Goal: Book appointment/travel/reservation

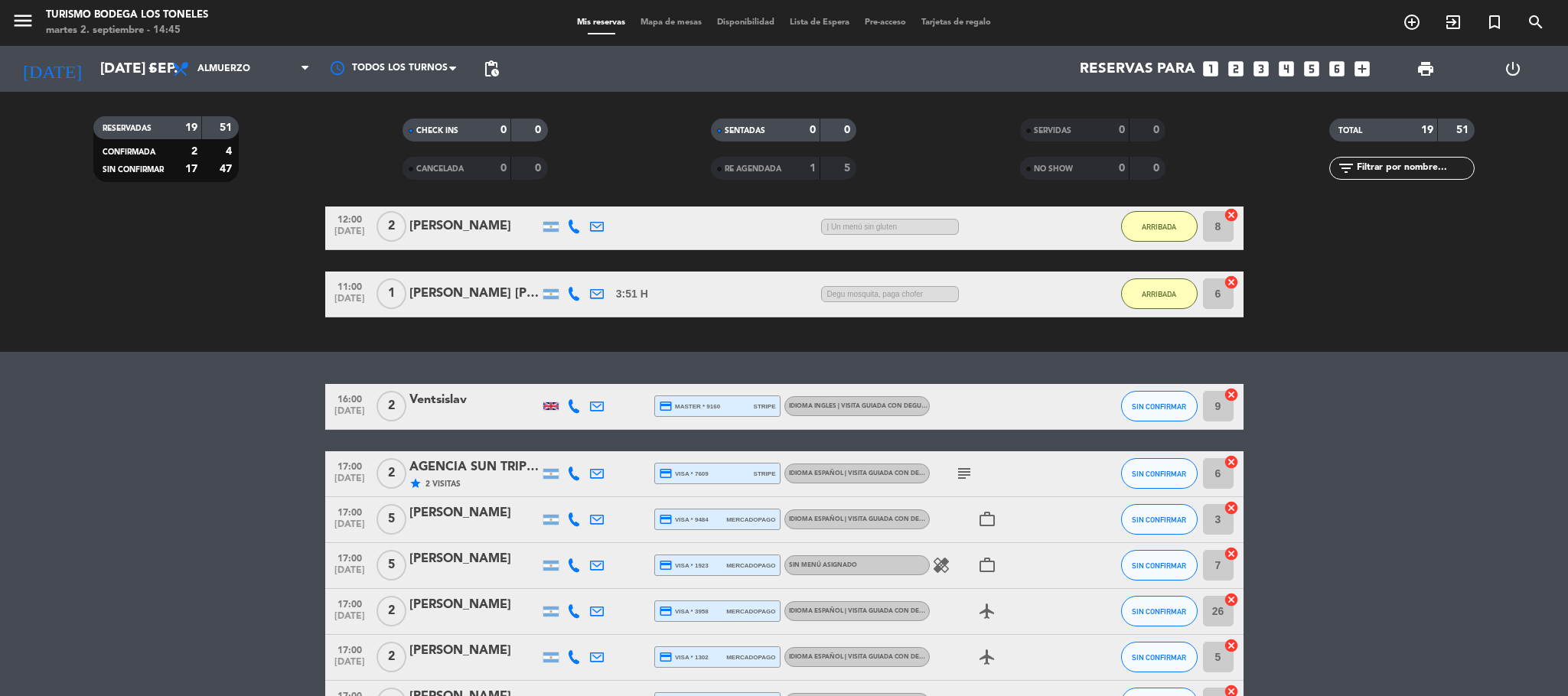
scroll to position [611, 0]
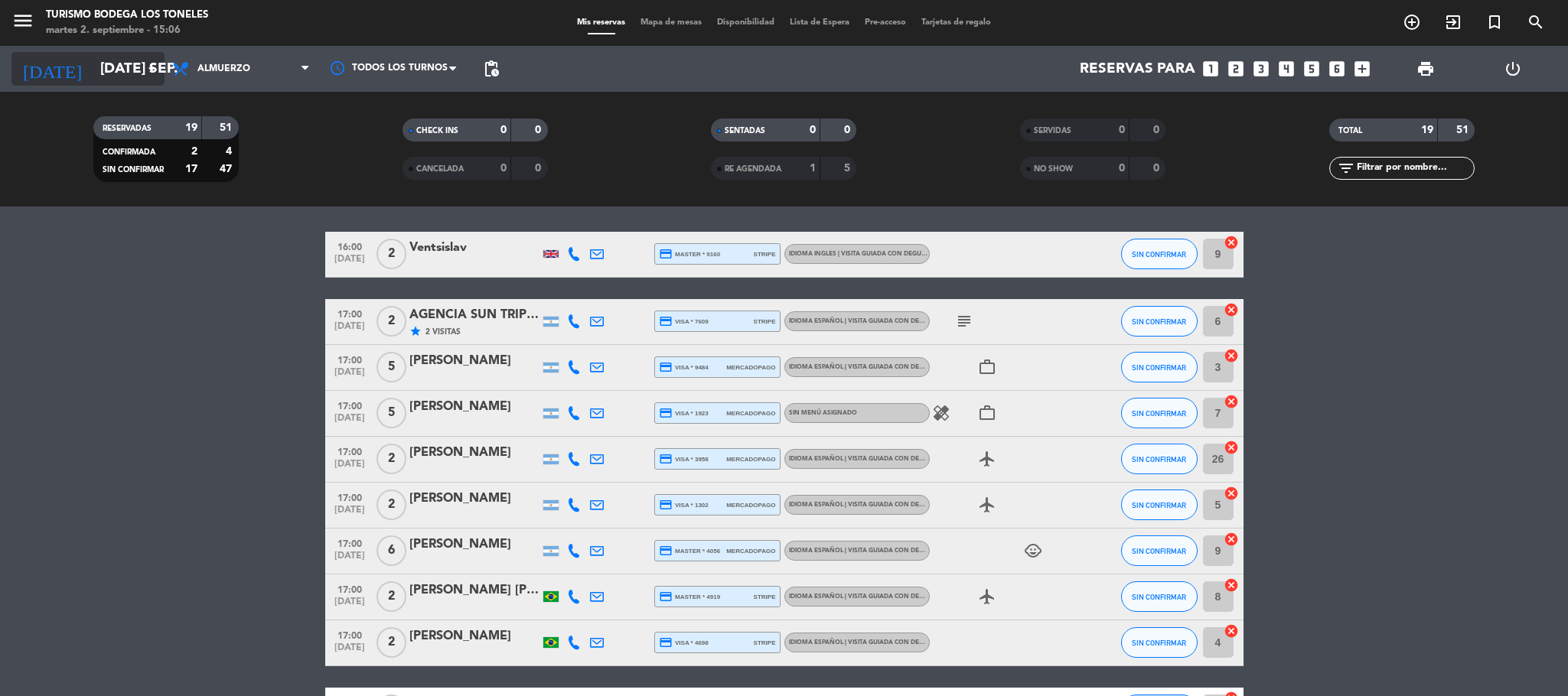
click at [136, 61] on input "[DATE] sep." at bounding box center [185, 69] width 185 height 32
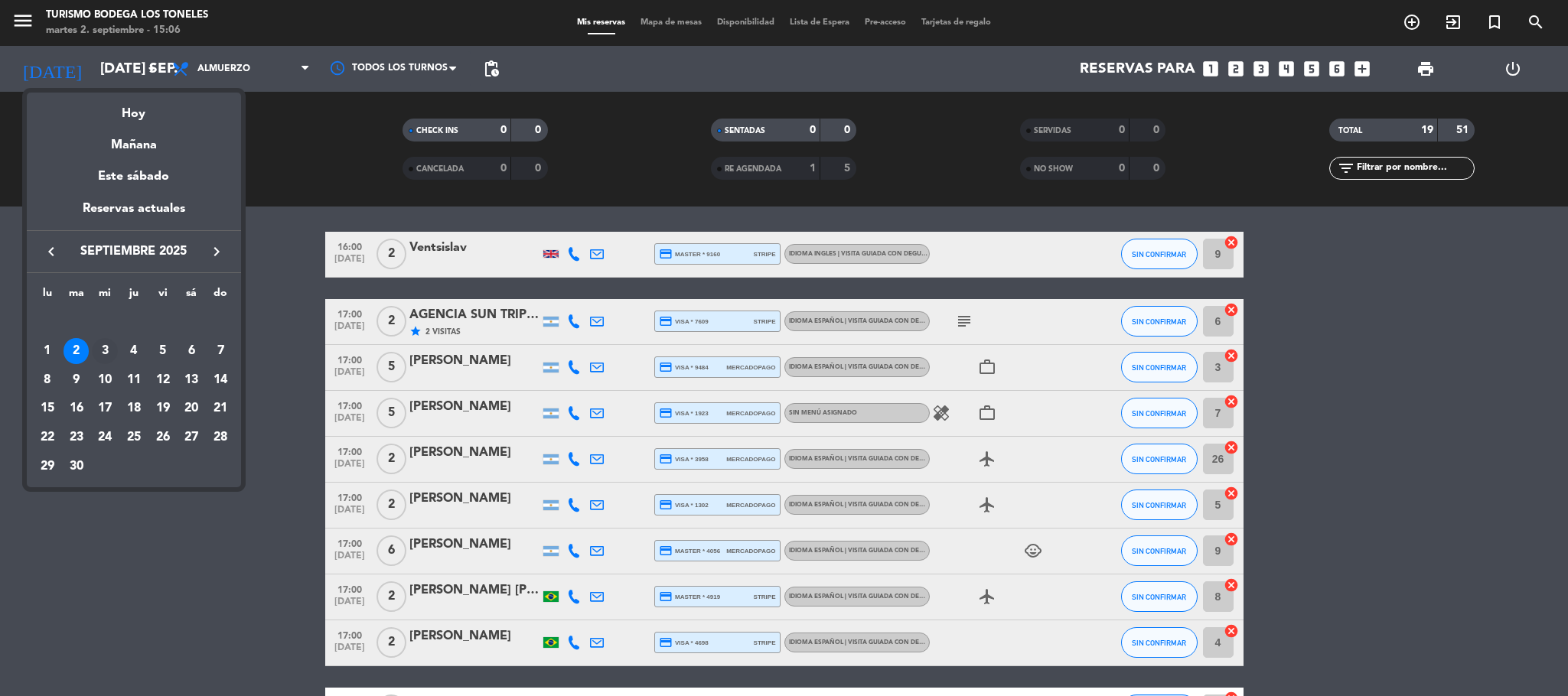
click at [104, 356] on div "3" at bounding box center [104, 351] width 26 height 26
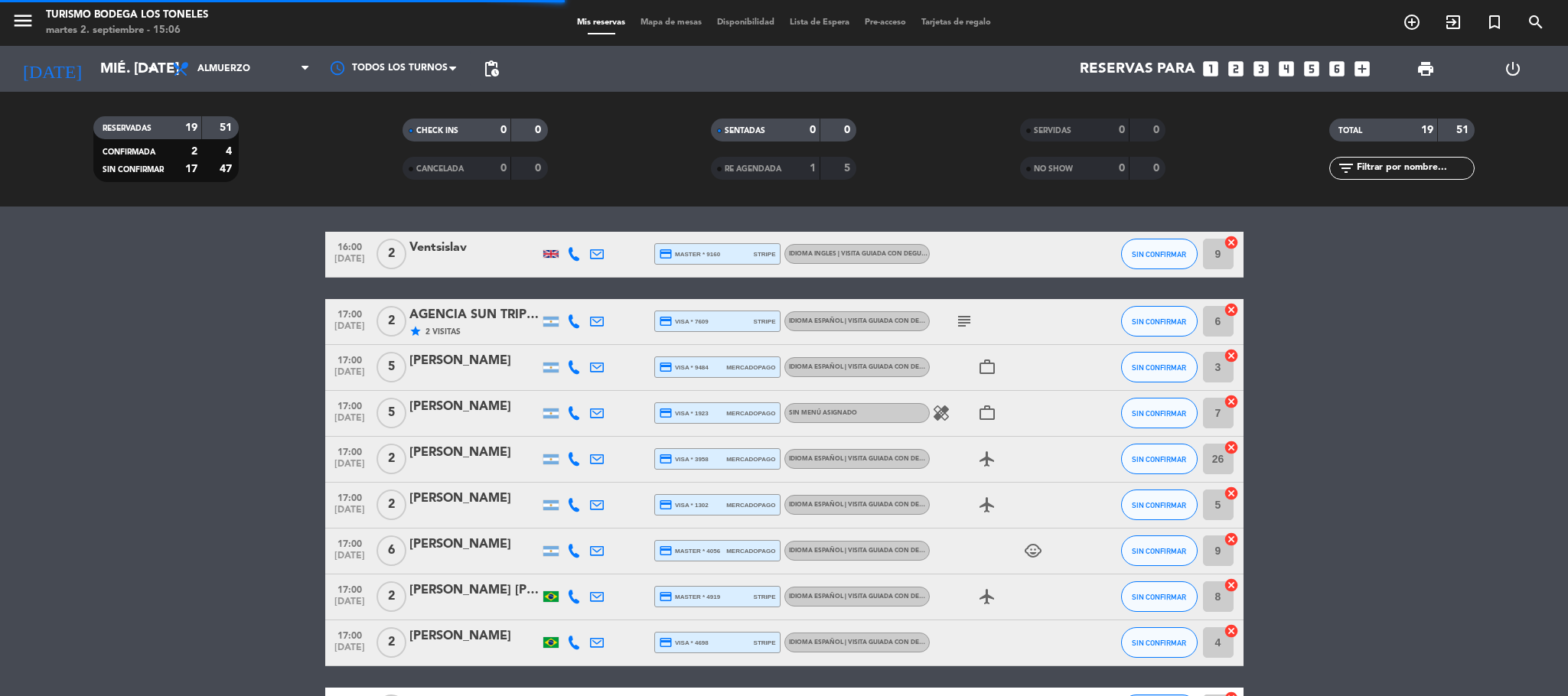
scroll to position [45, 0]
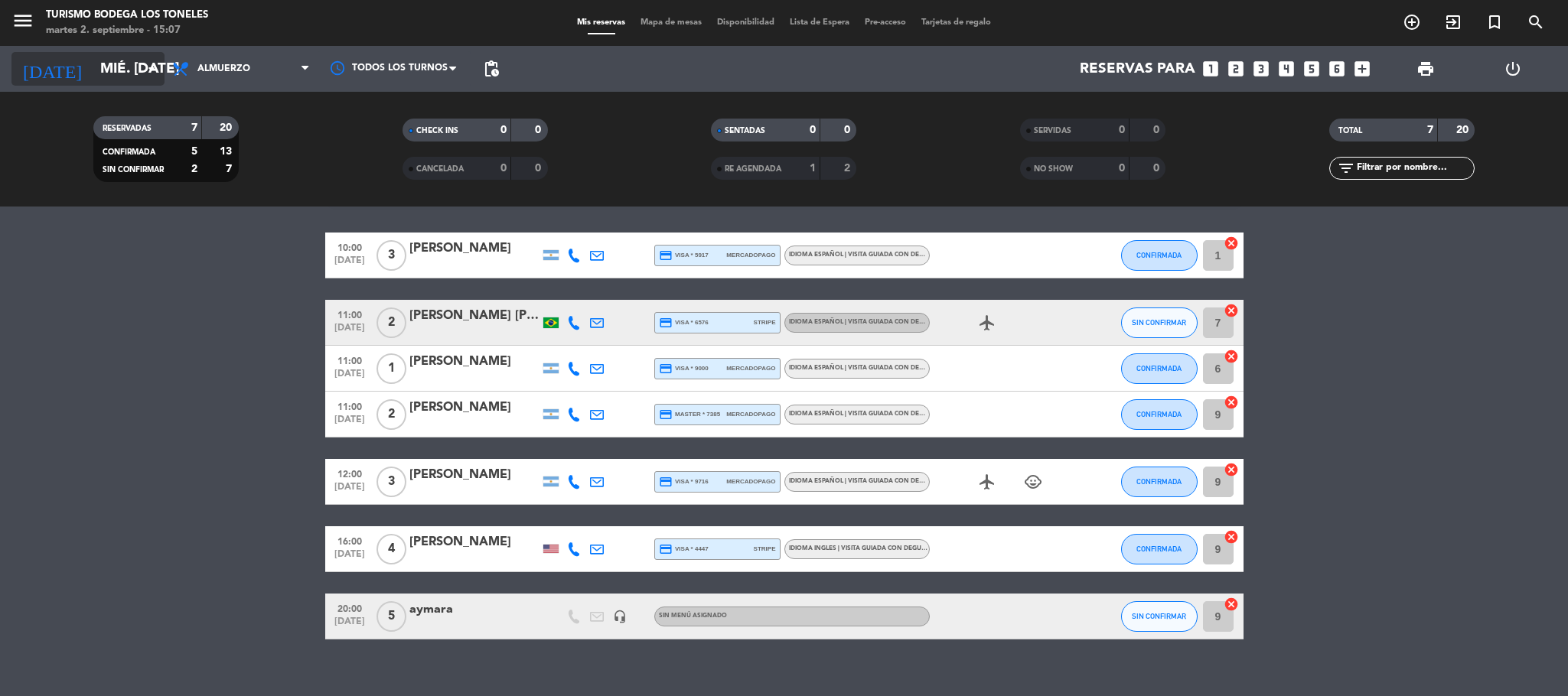
click at [119, 74] on input "mié. [DATE]" at bounding box center [185, 69] width 185 height 32
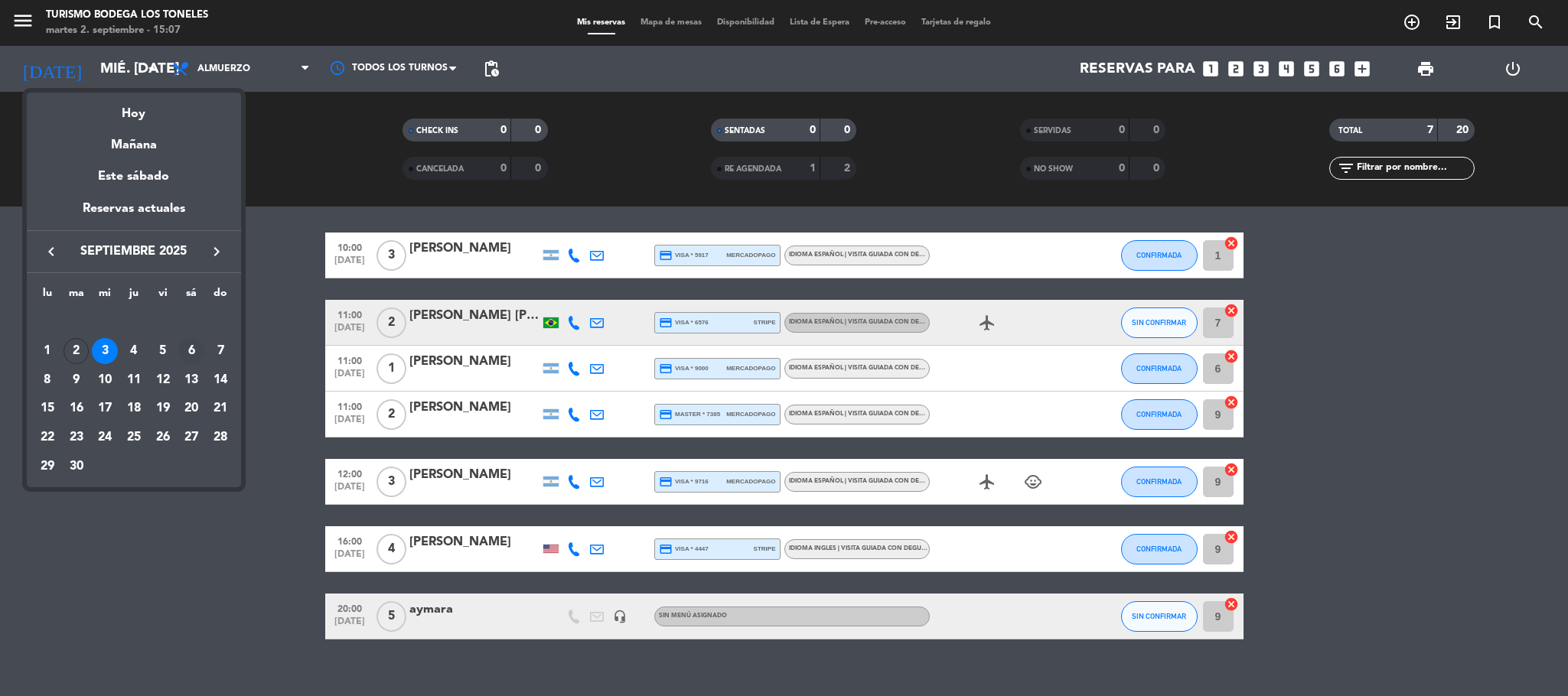
click at [186, 358] on div "6" at bounding box center [191, 351] width 26 height 26
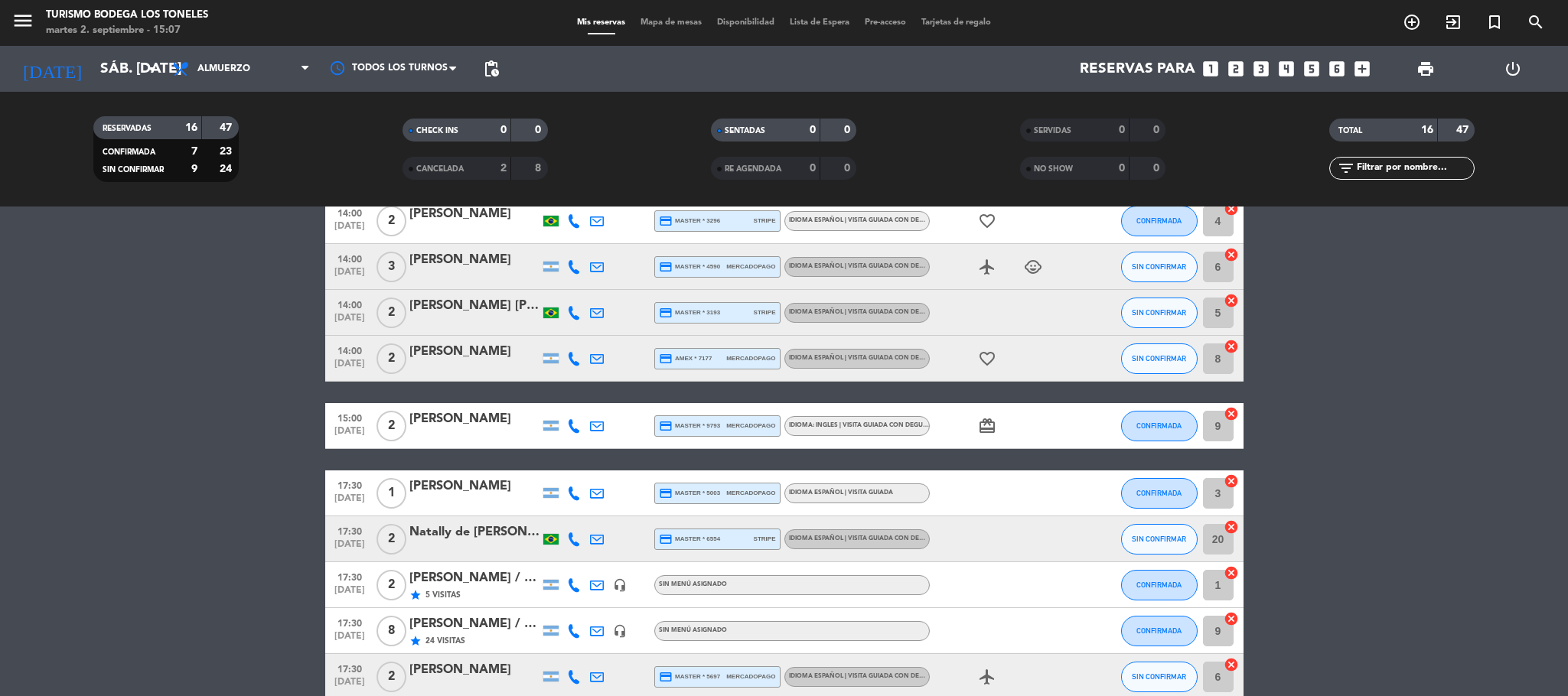
scroll to position [498, 0]
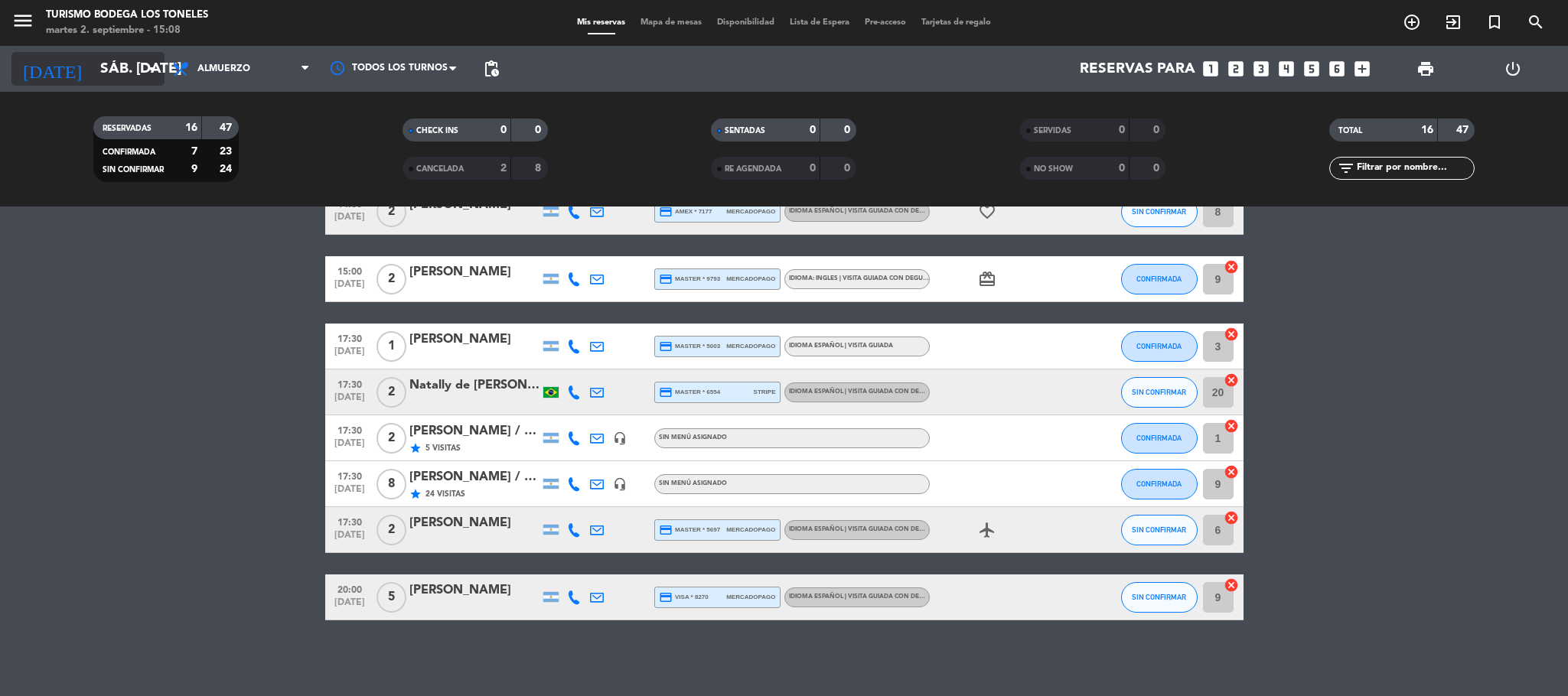
click at [110, 69] on input "sáb. [DATE]" at bounding box center [185, 69] width 185 height 32
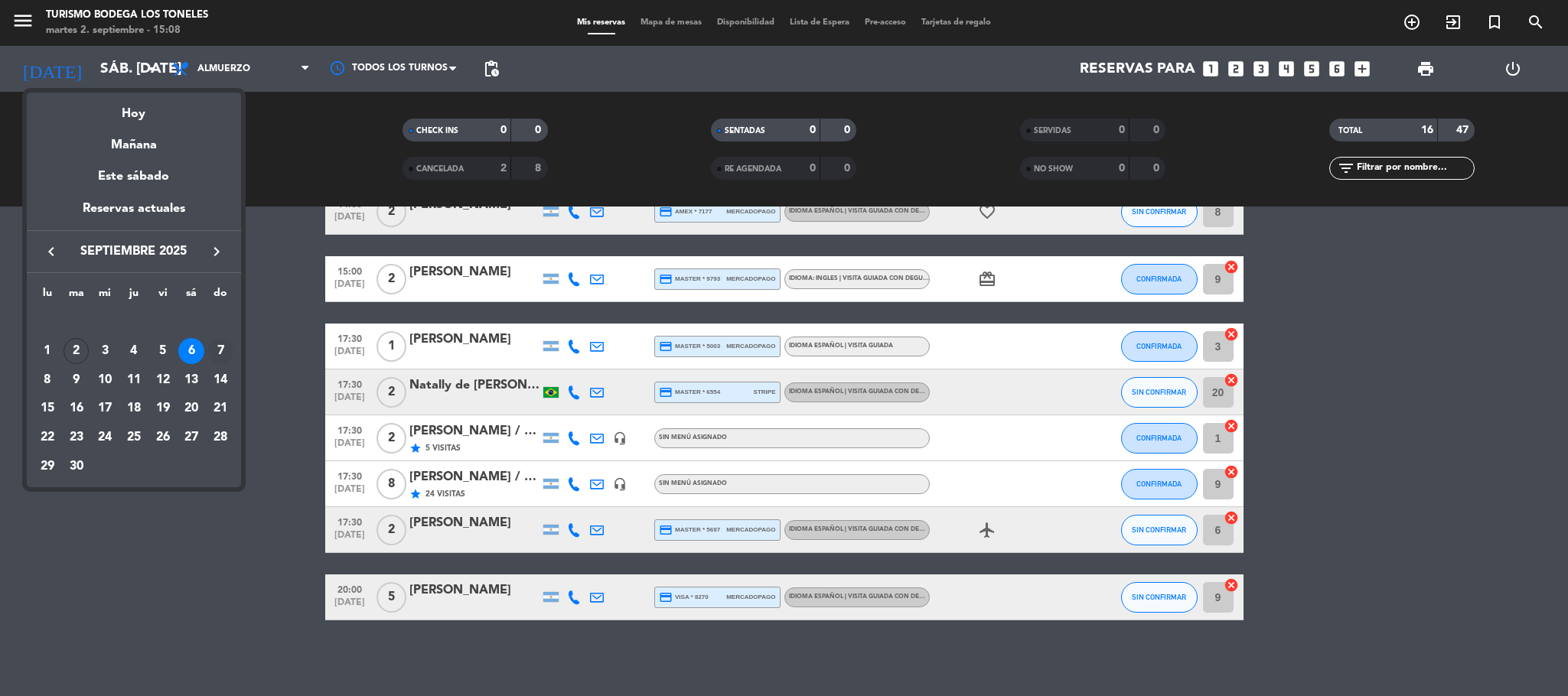
click at [214, 349] on div "7" at bounding box center [220, 351] width 26 height 26
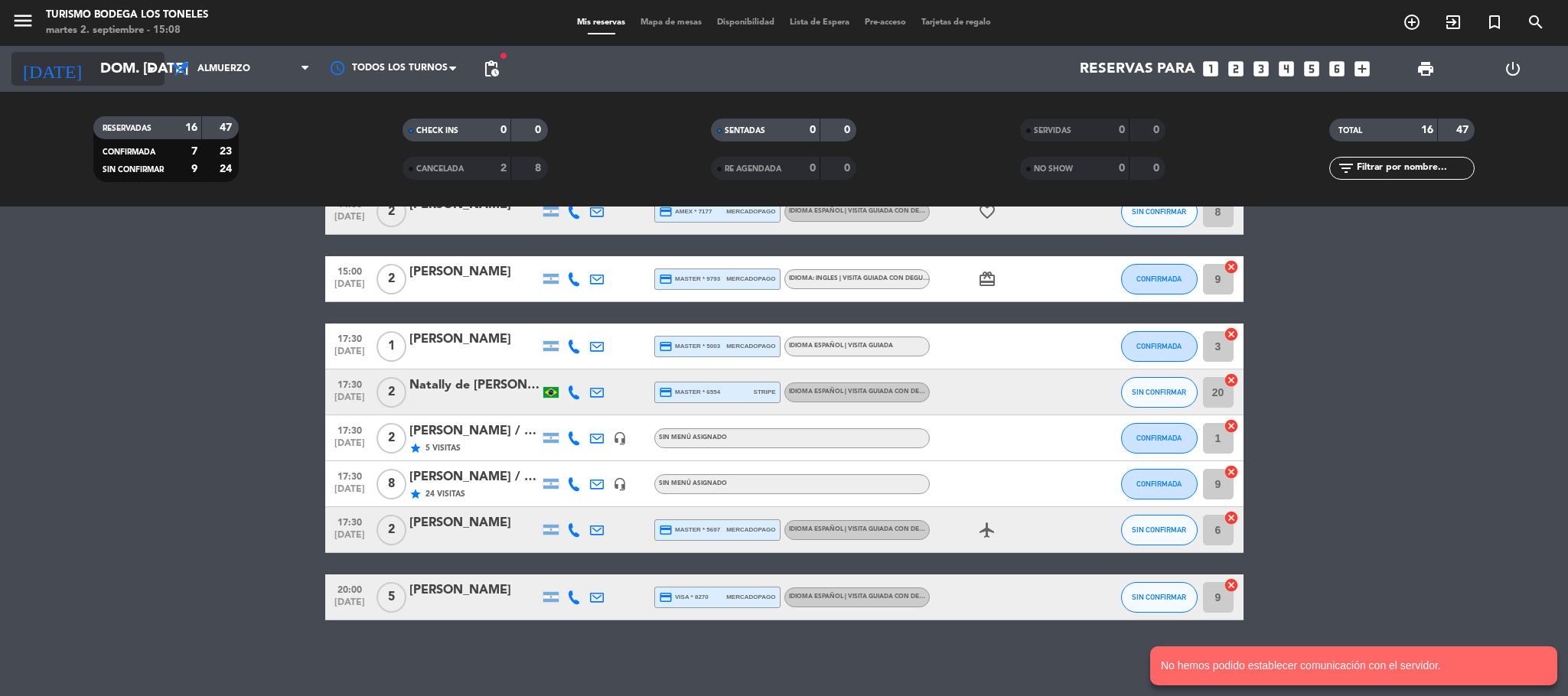
click at [141, 81] on input "dom. [DATE]" at bounding box center [185, 69] width 185 height 32
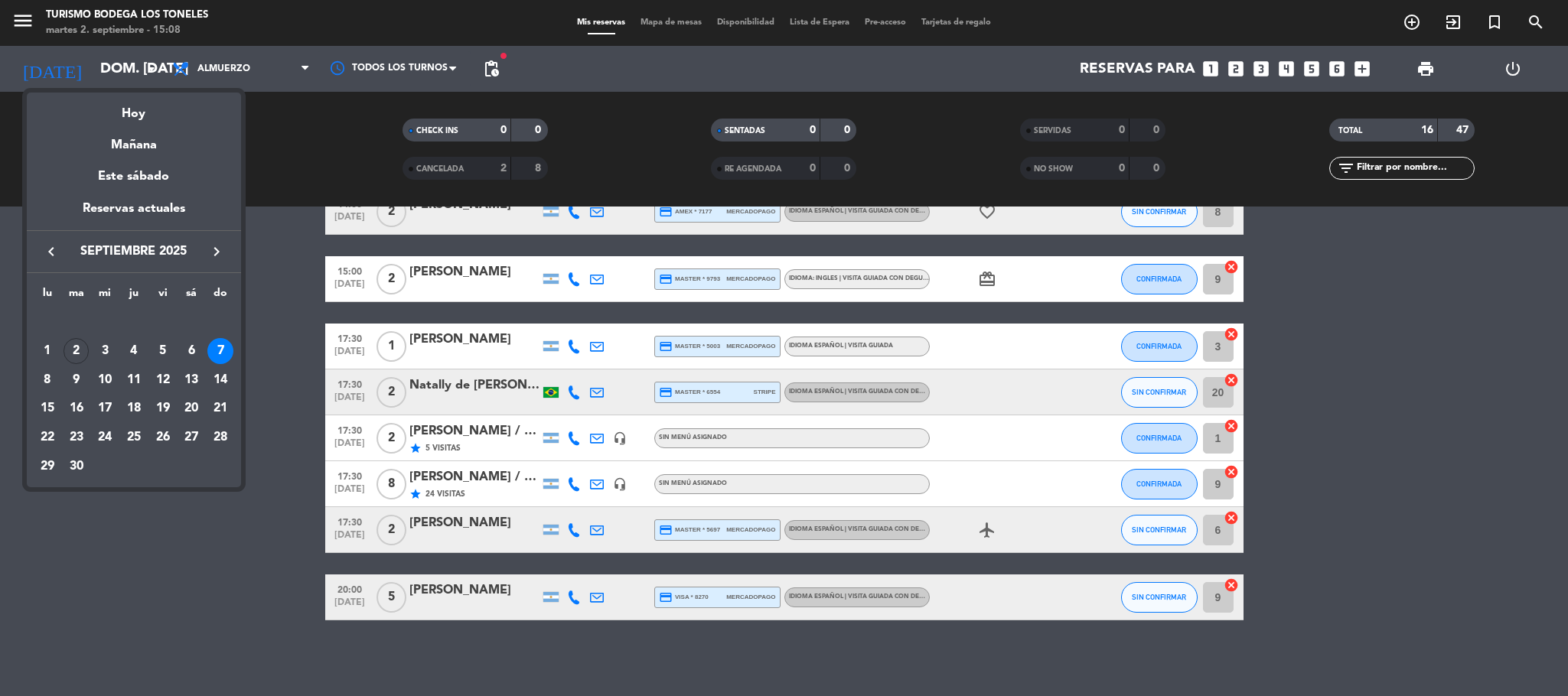
click at [223, 346] on div "7" at bounding box center [220, 351] width 26 height 26
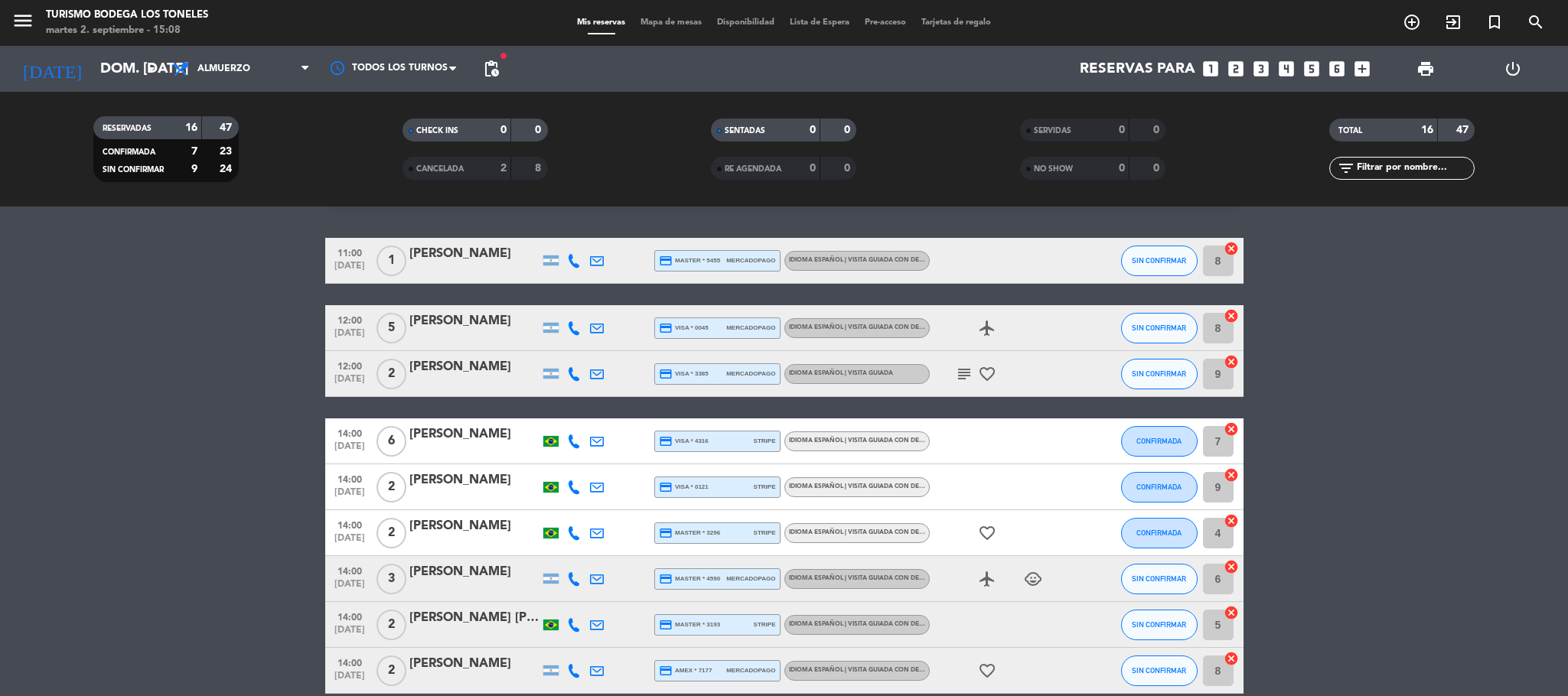
scroll to position [0, 0]
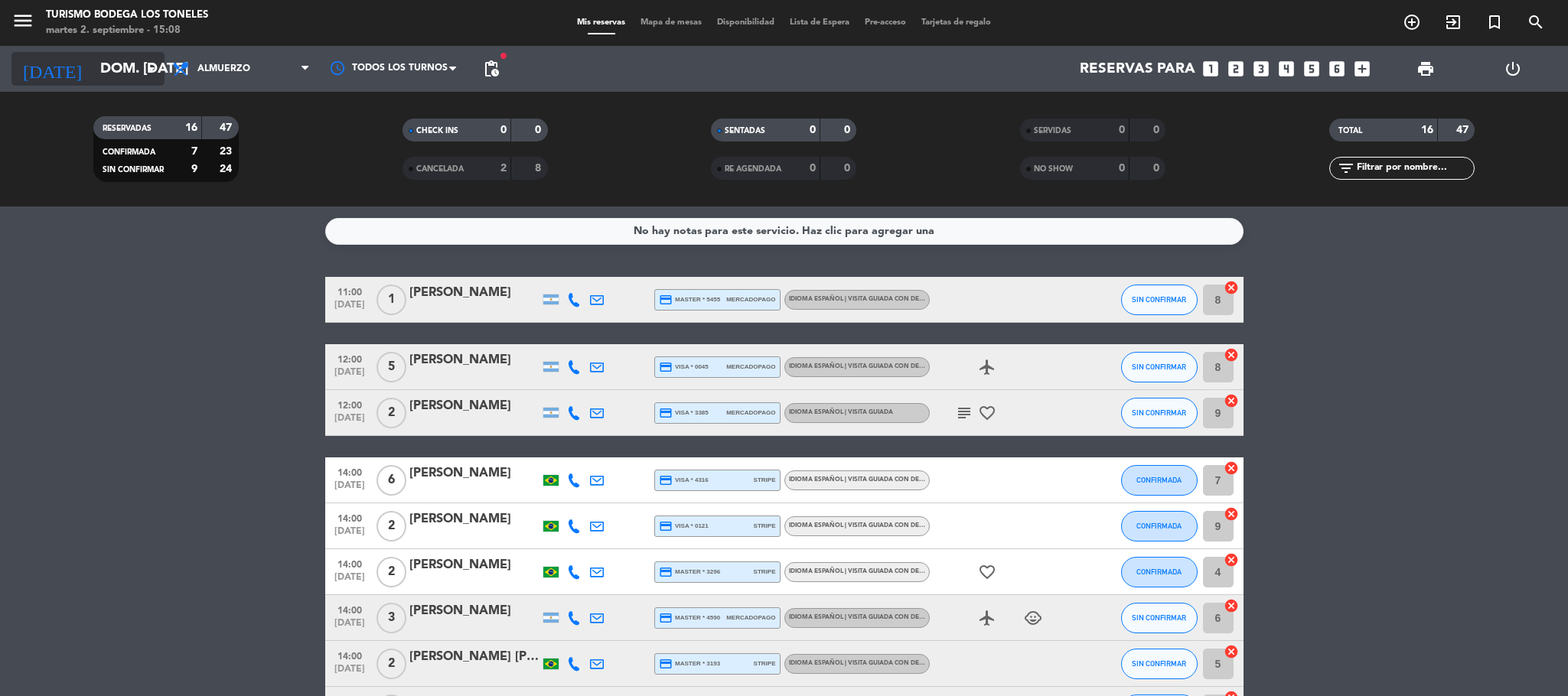
click at [133, 65] on input "dom. [DATE]" at bounding box center [185, 69] width 185 height 32
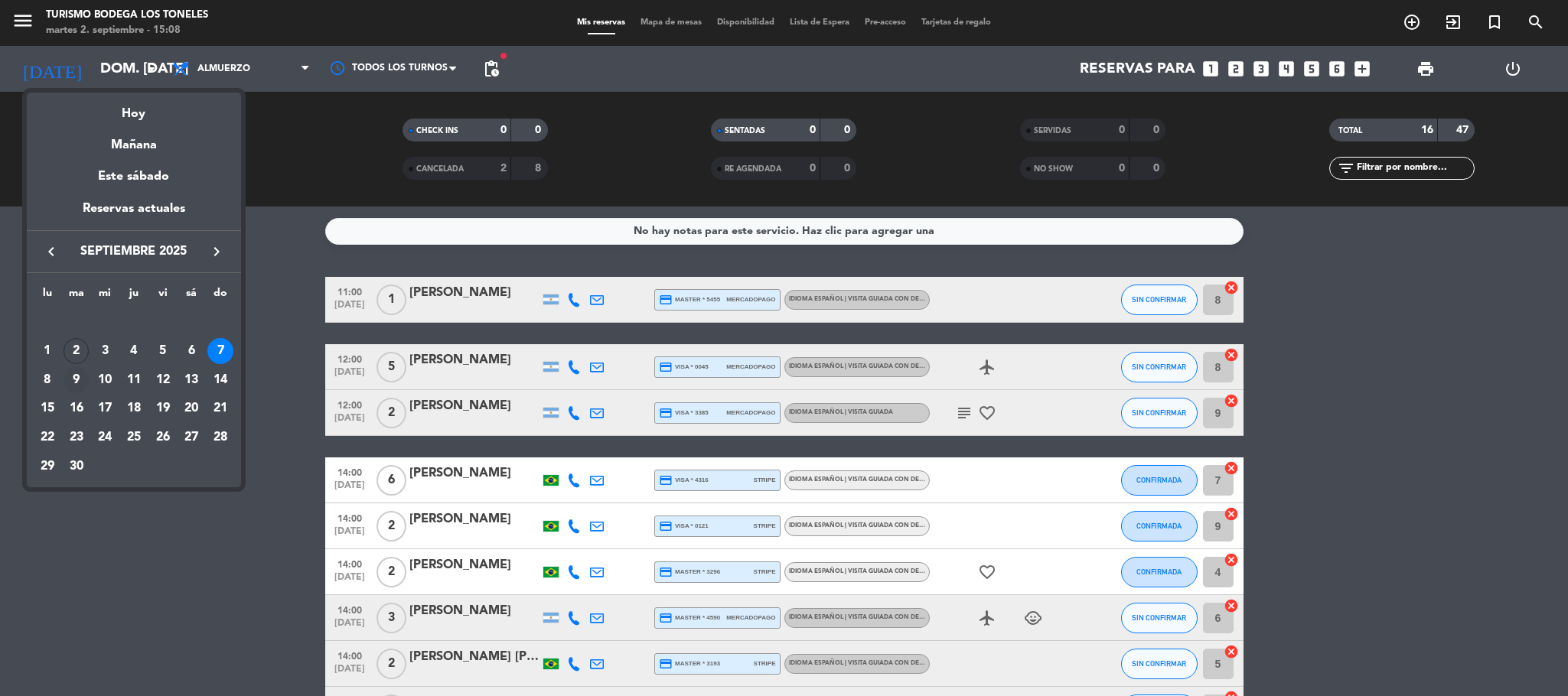
click at [71, 380] on div "9" at bounding box center [76, 380] width 26 height 26
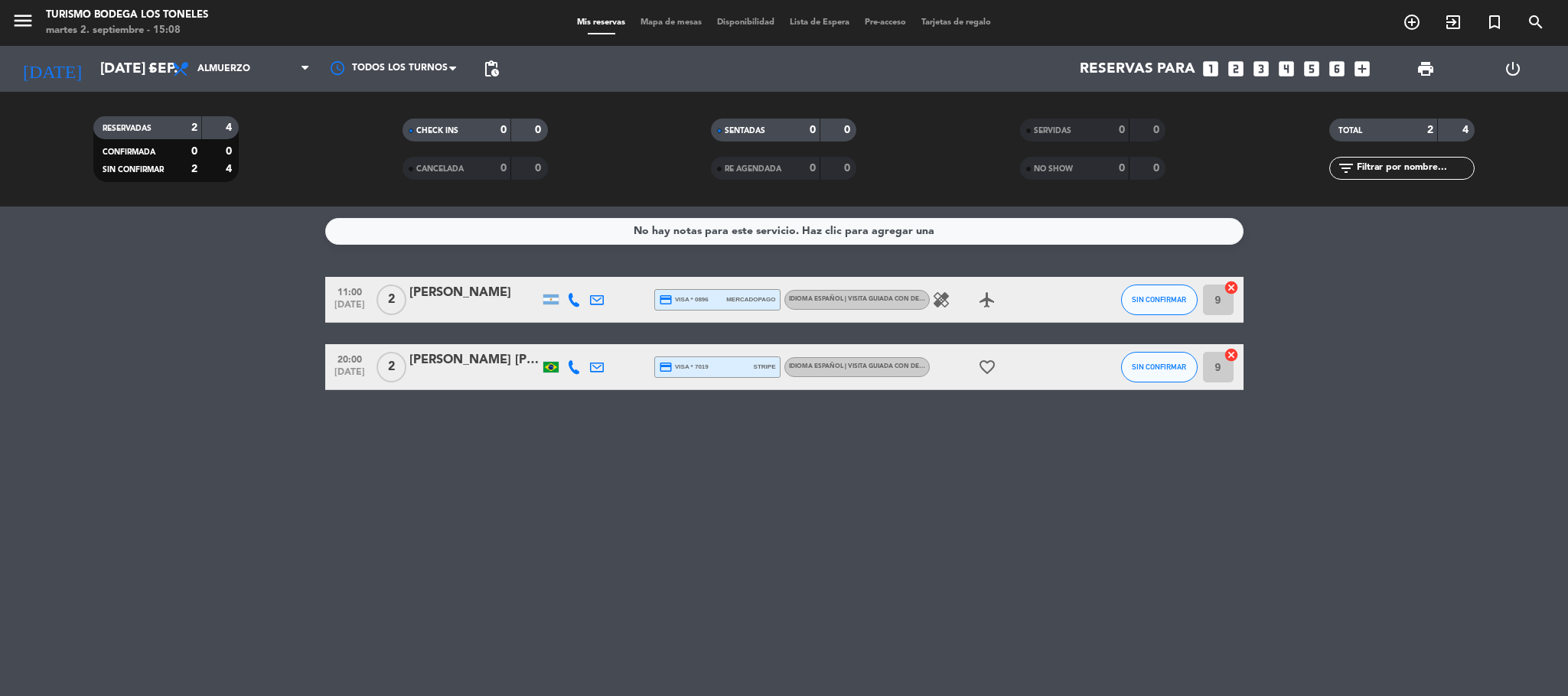
click at [946, 297] on icon "healing" at bounding box center [941, 299] width 19 height 19
click at [108, 74] on input "[DATE] sep." at bounding box center [185, 69] width 185 height 32
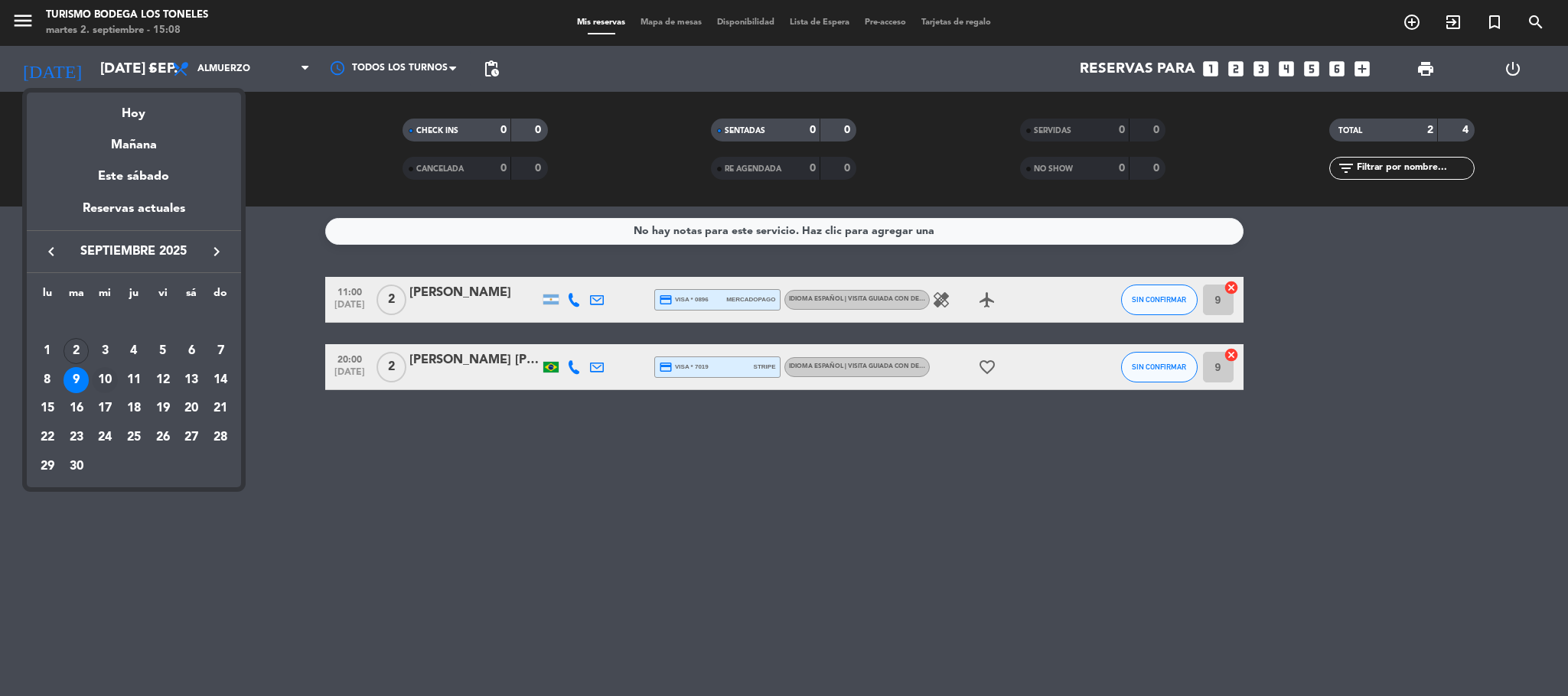
click at [106, 376] on div "10" at bounding box center [104, 380] width 26 height 26
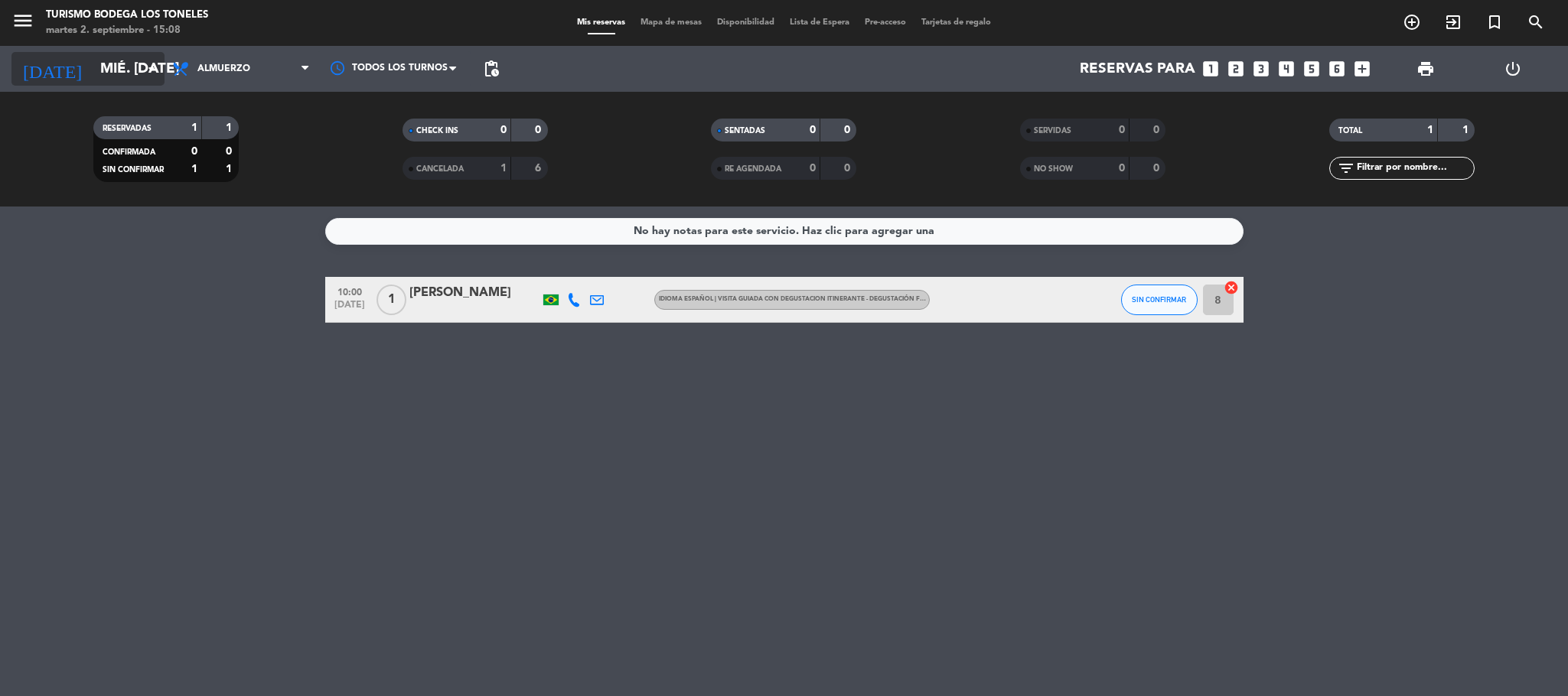
click at [101, 71] on input "mié. [DATE]" at bounding box center [185, 69] width 185 height 32
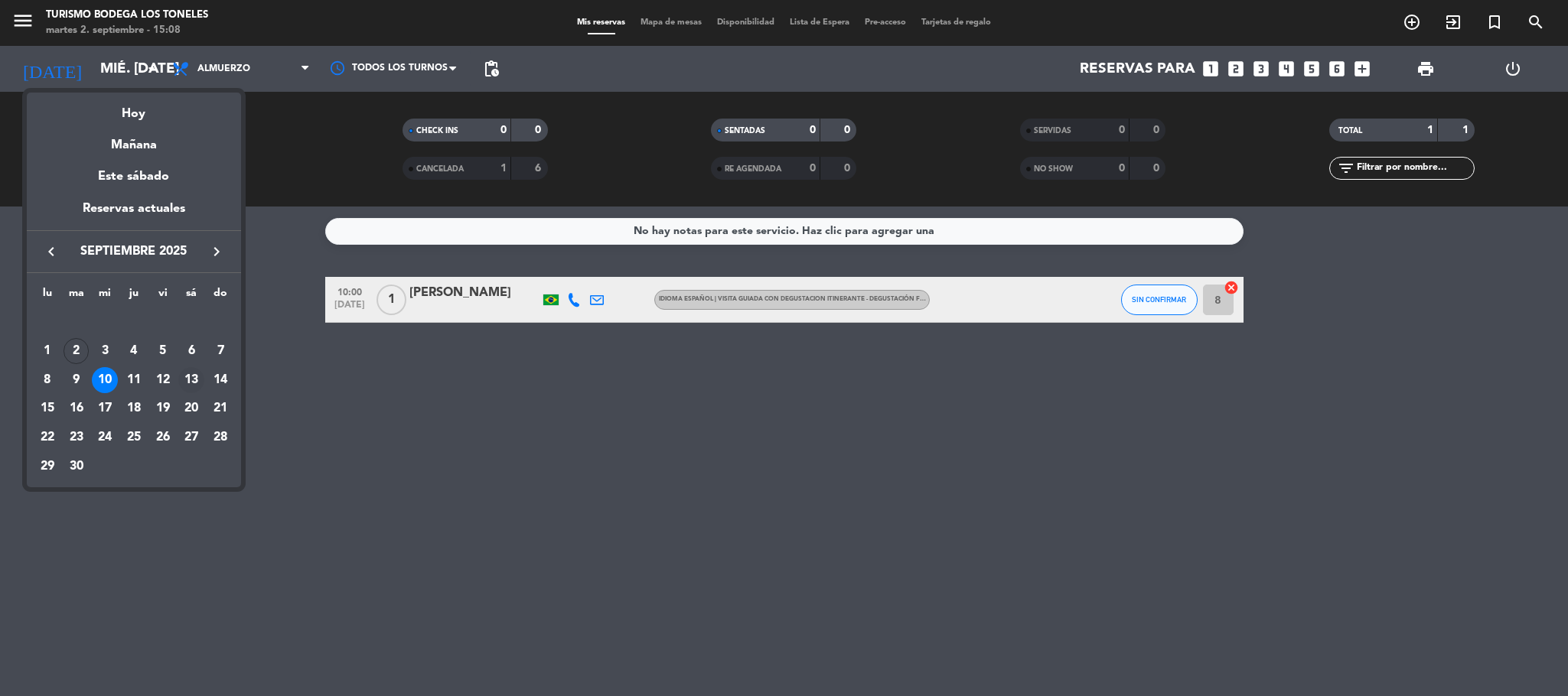
click at [191, 379] on div "13" at bounding box center [191, 380] width 26 height 26
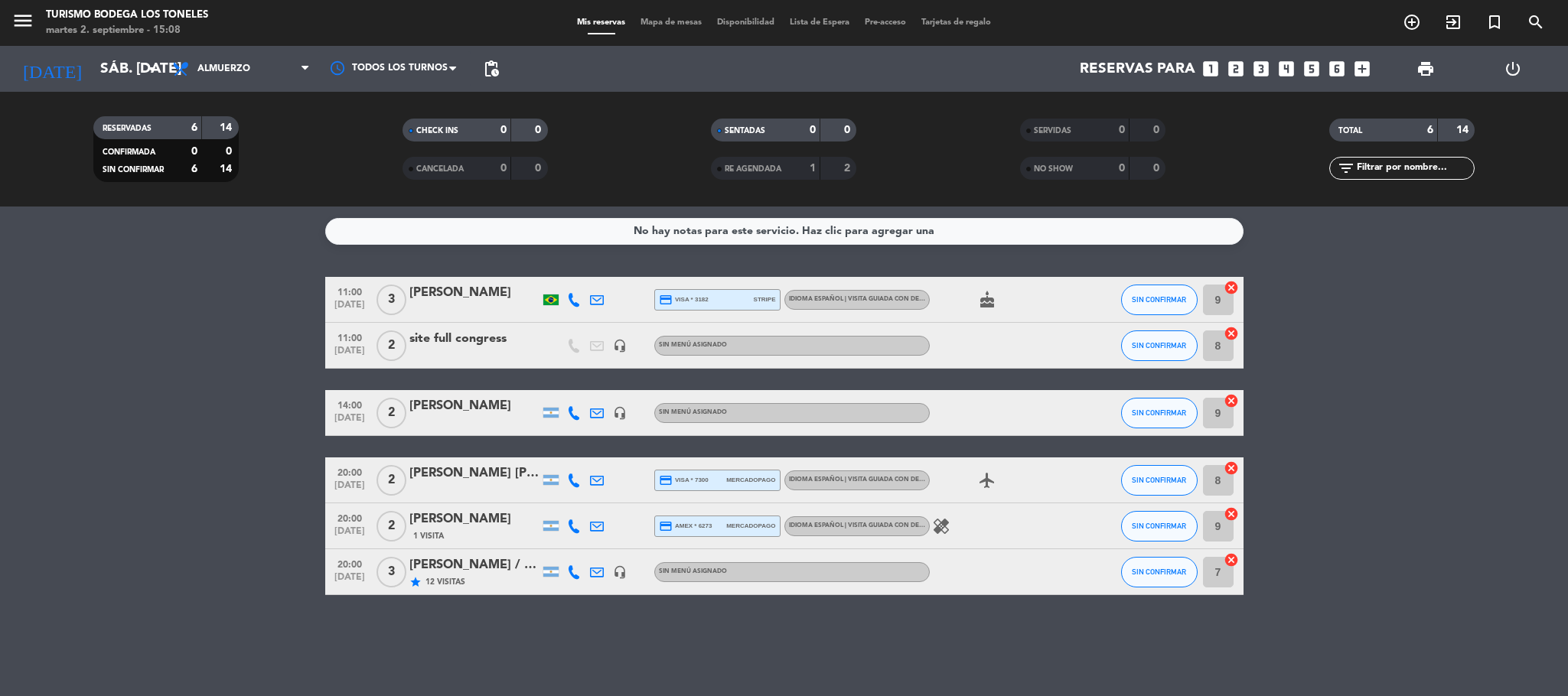
click at [944, 528] on icon "healing" at bounding box center [941, 526] width 19 height 19
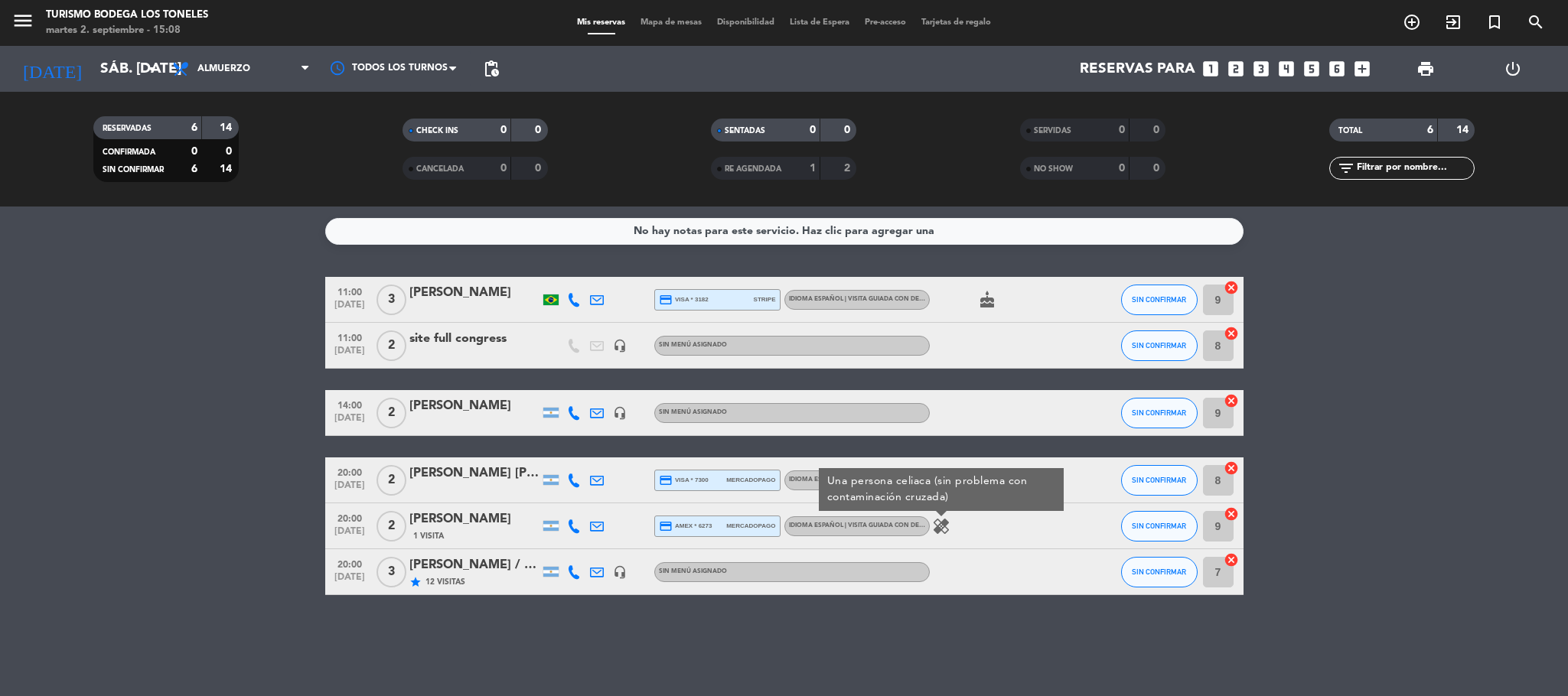
click at [944, 528] on icon "healing" at bounding box center [941, 526] width 19 height 19
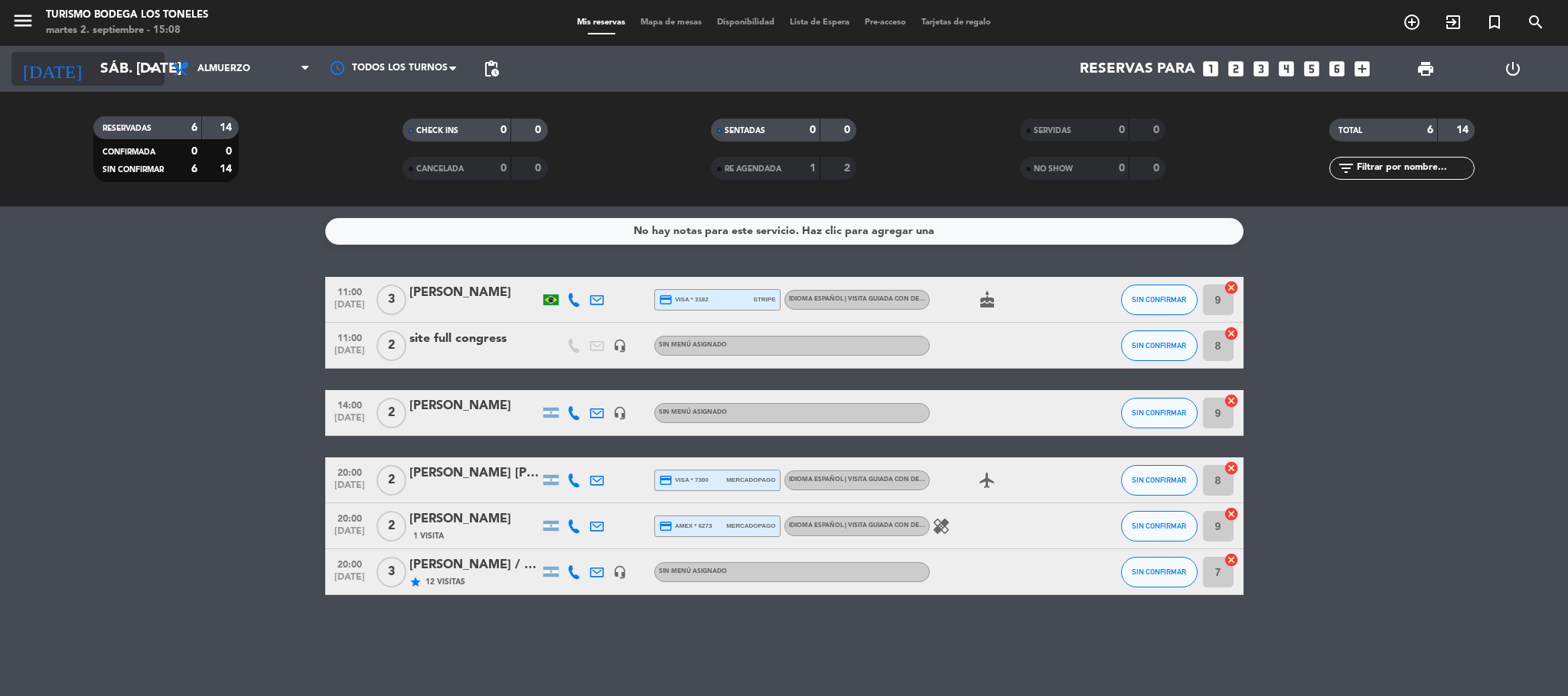
click at [110, 76] on input "sáb. [DATE]" at bounding box center [185, 69] width 185 height 32
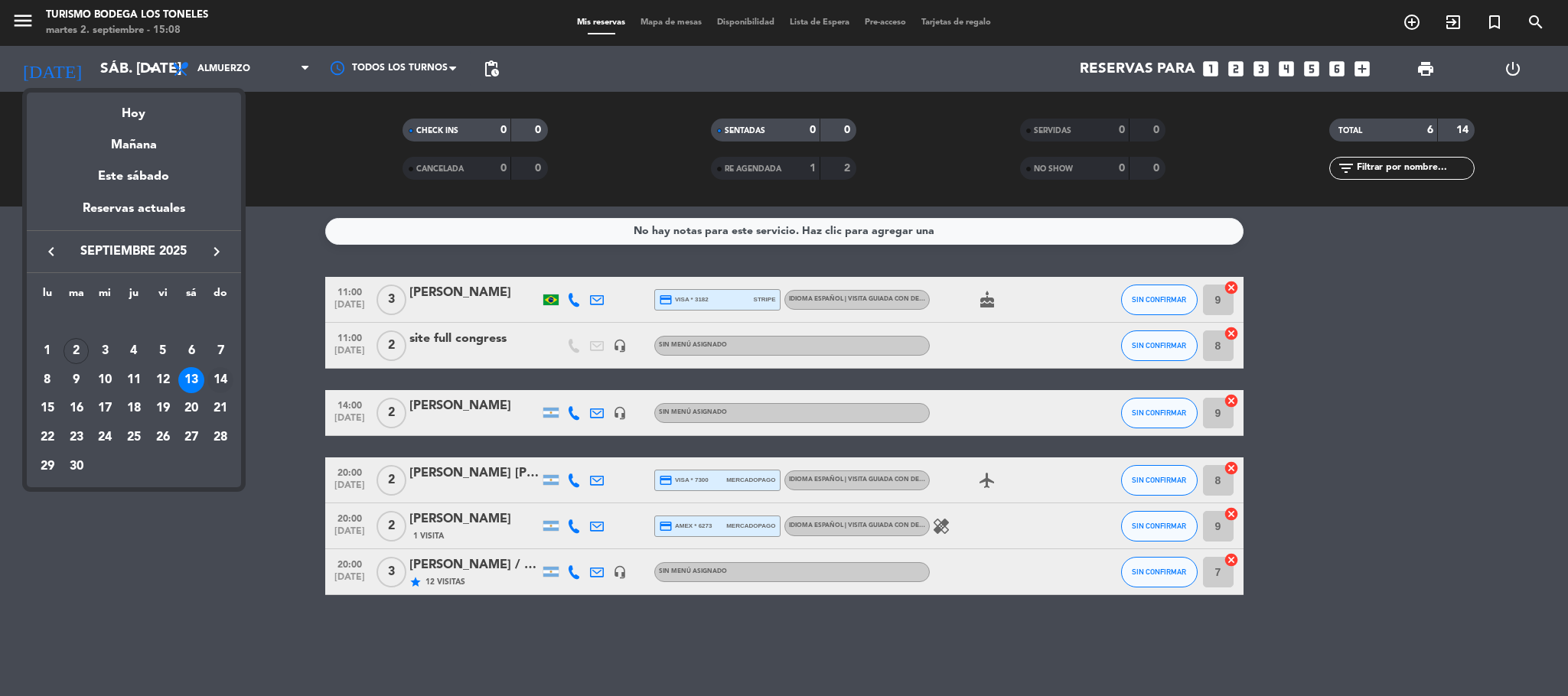
click at [219, 380] on div "14" at bounding box center [220, 380] width 26 height 26
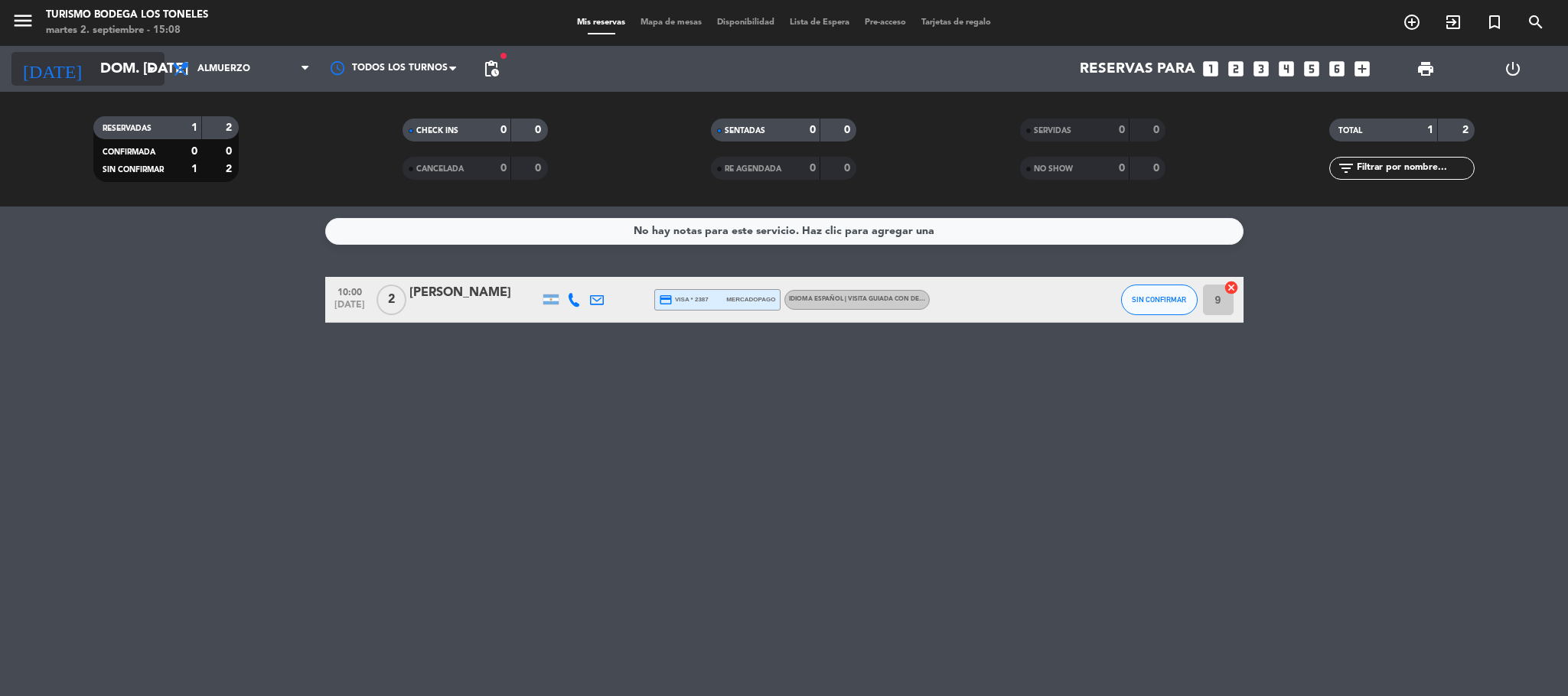
click at [147, 67] on icon "arrow_drop_down" at bounding box center [151, 69] width 19 height 19
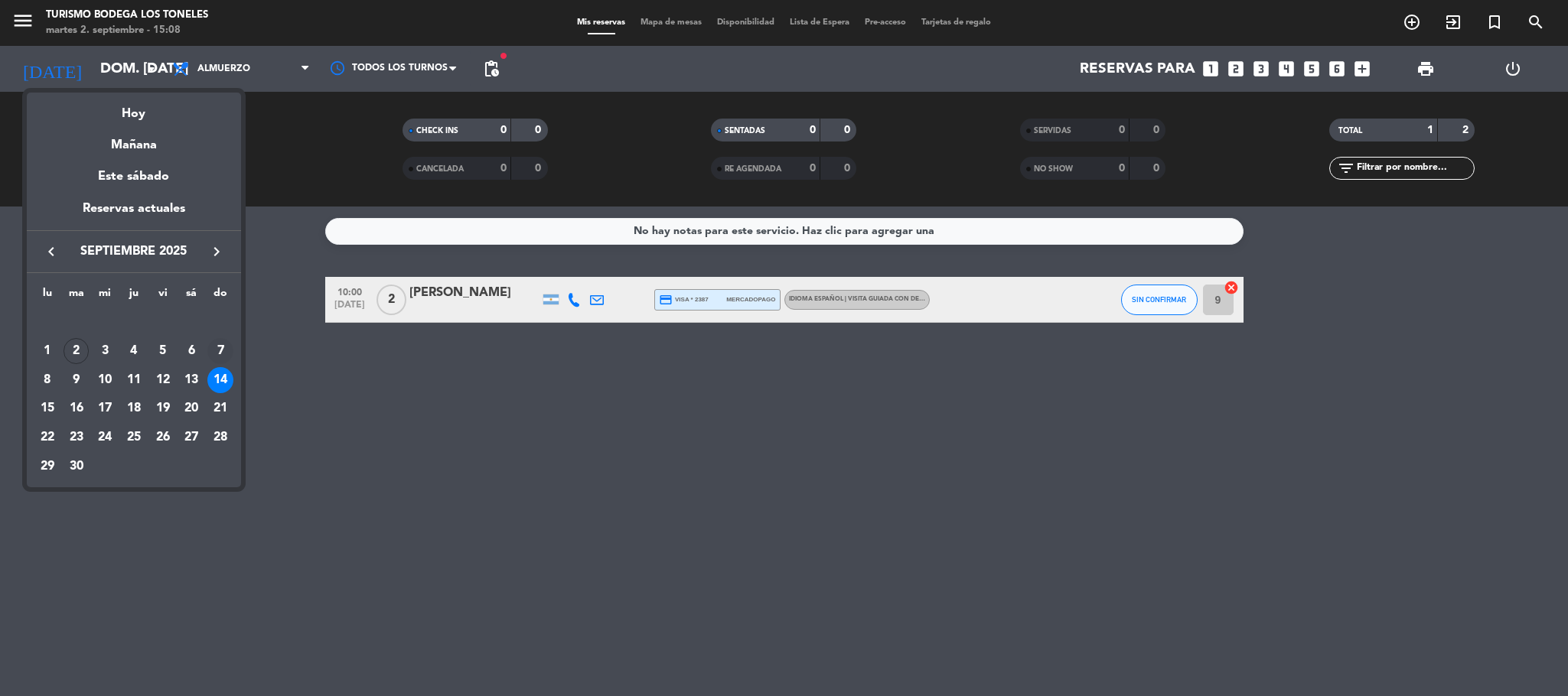
click at [216, 354] on div "7" at bounding box center [220, 351] width 26 height 26
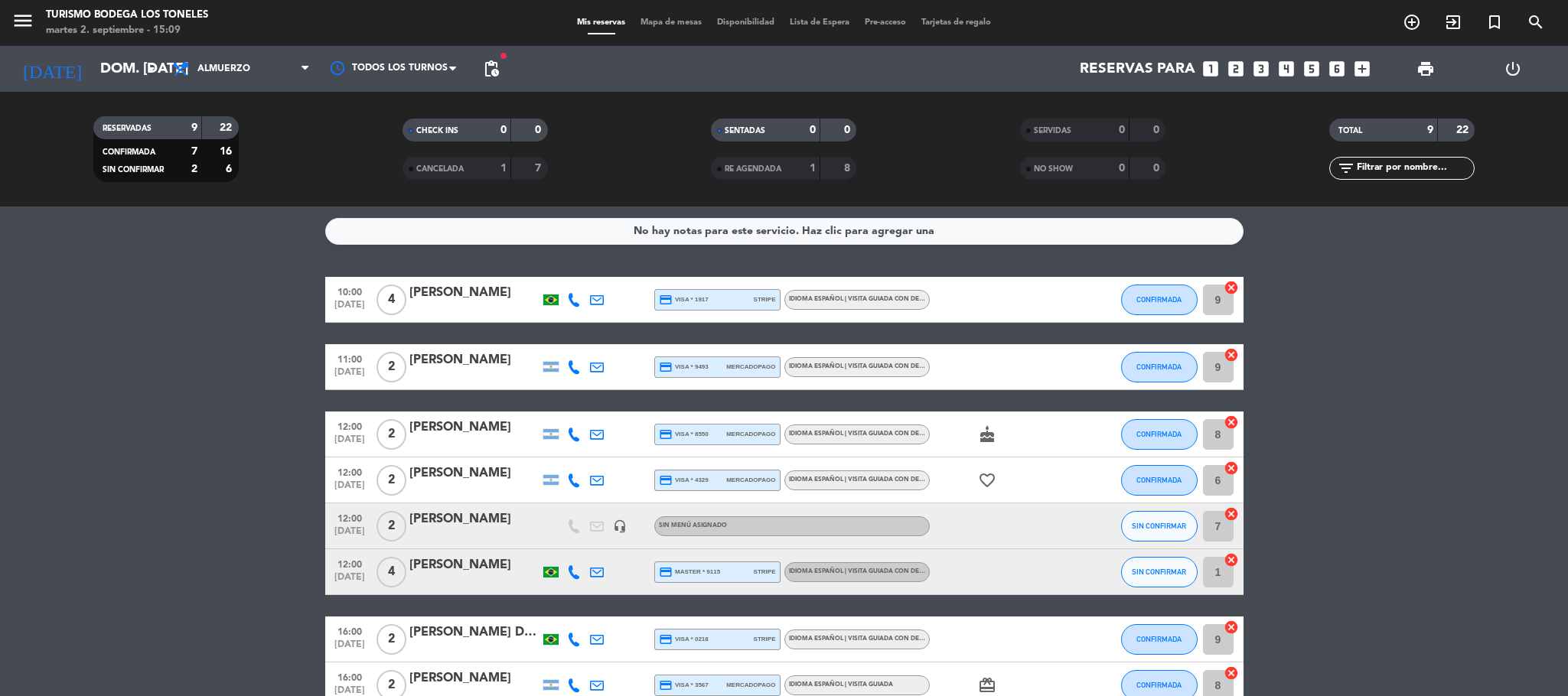
click at [985, 475] on icon "favorite_border" at bounding box center [987, 480] width 19 height 19
click at [92, 76] on input "dom. [DATE]" at bounding box center [185, 69] width 185 height 32
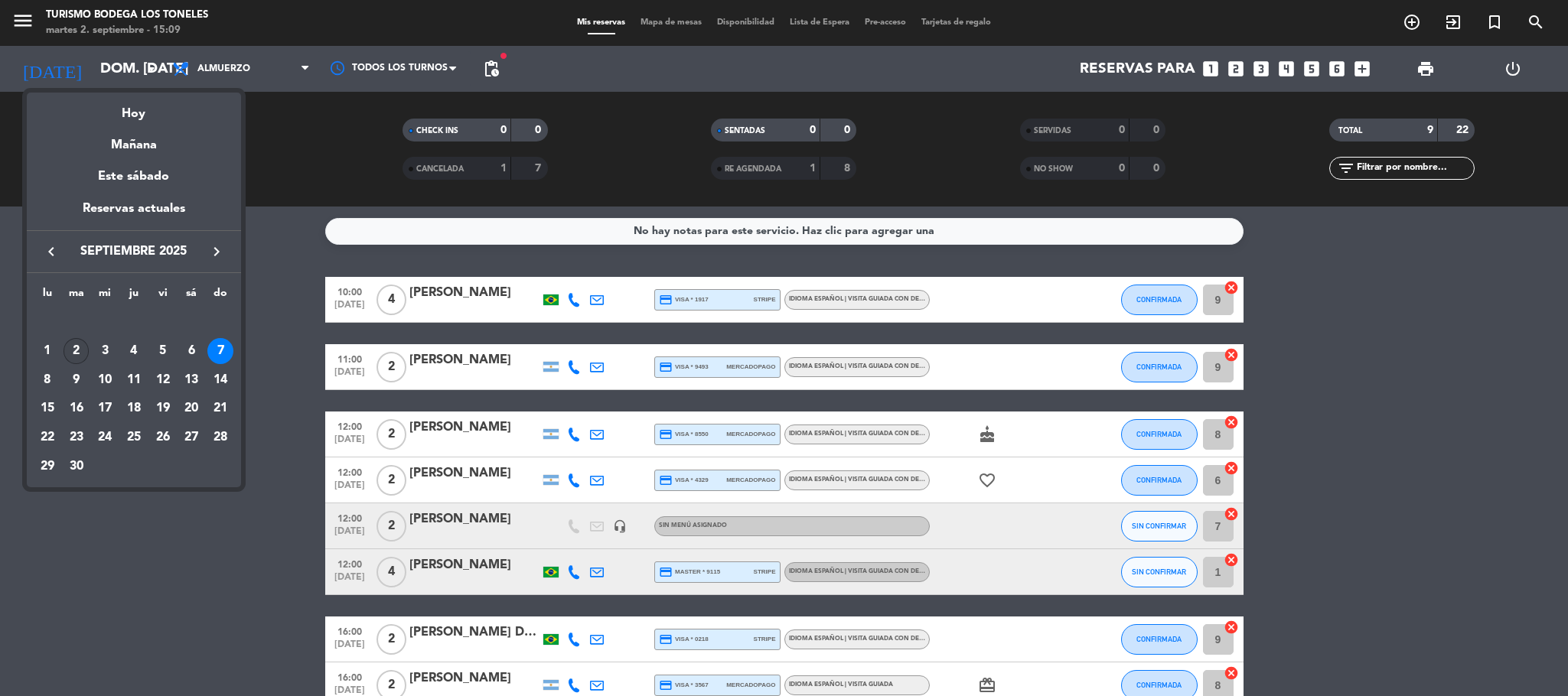
click at [77, 351] on div "2" at bounding box center [76, 351] width 26 height 26
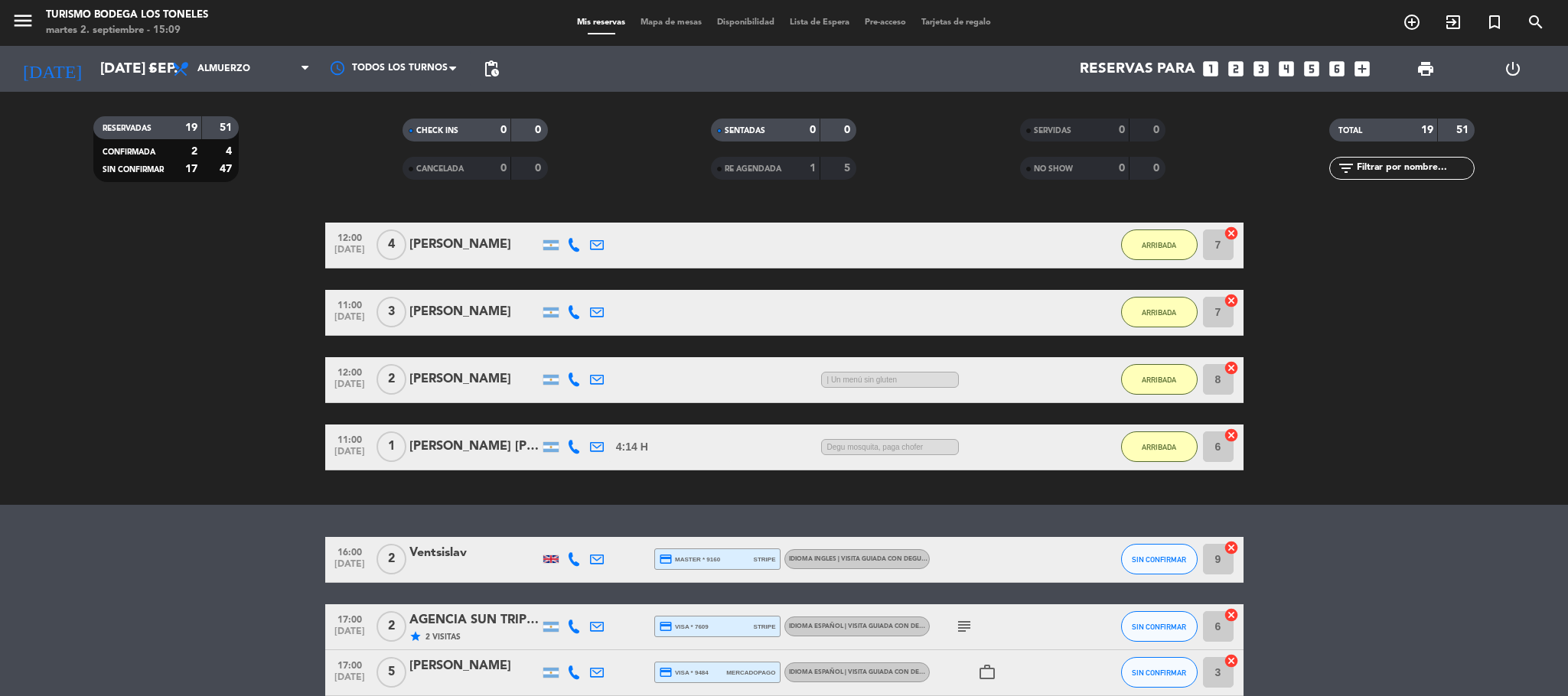
scroll to position [611, 0]
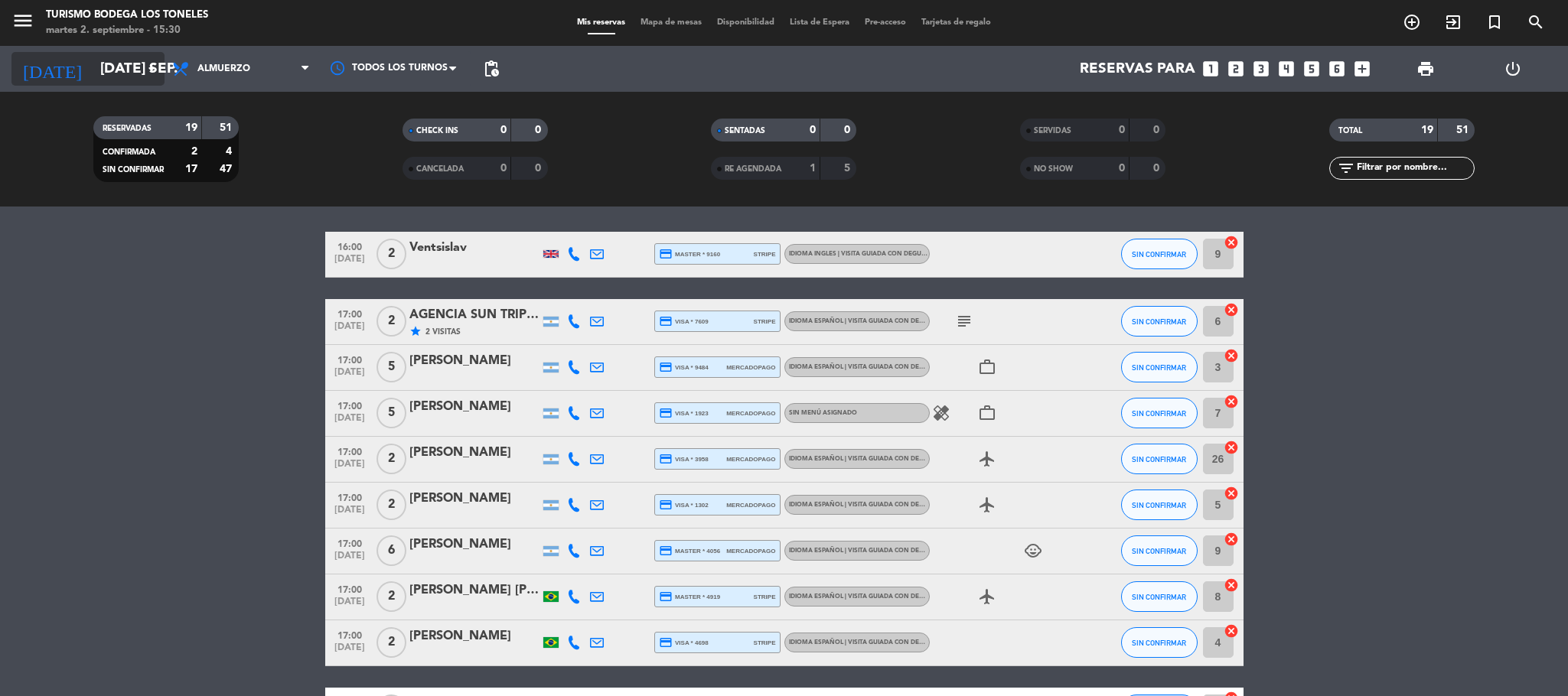
click at [133, 64] on input "[DATE] sep." at bounding box center [185, 69] width 185 height 32
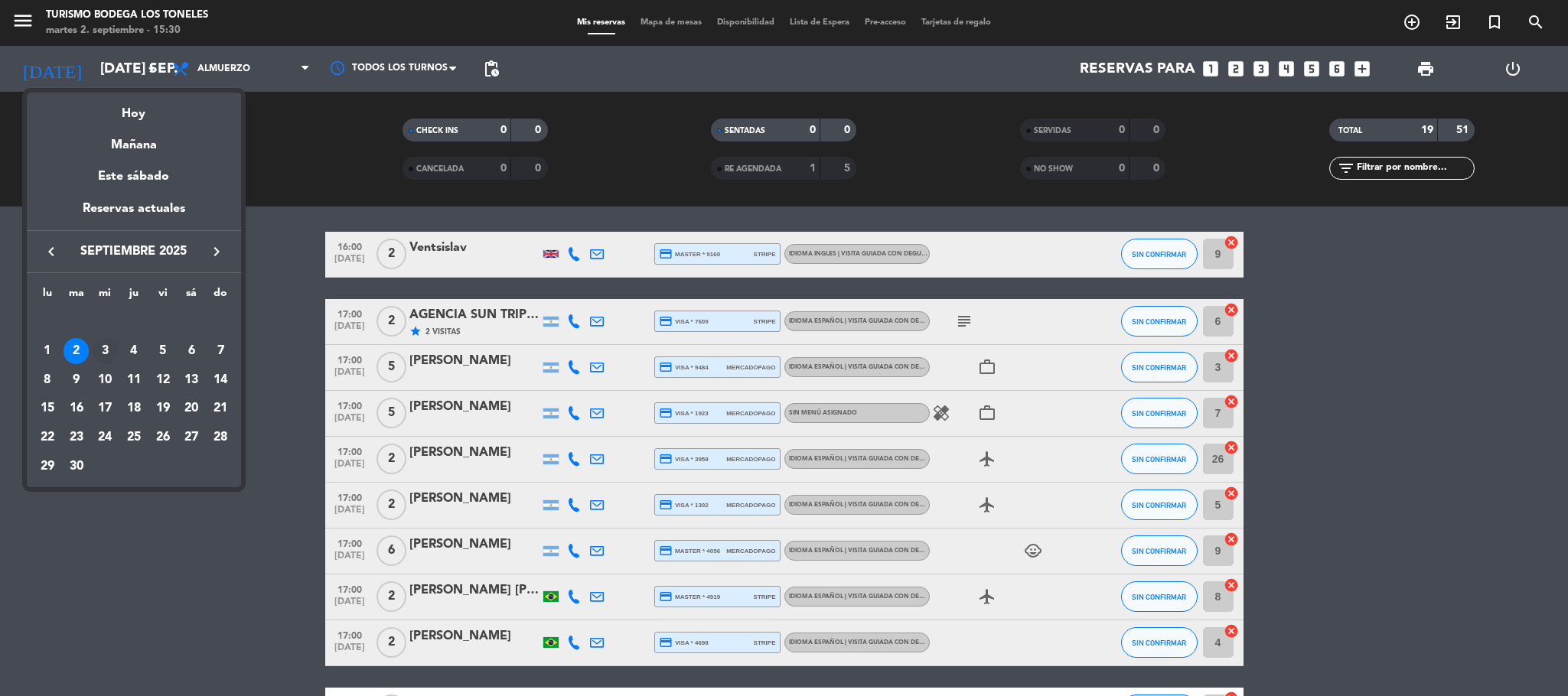
click at [111, 349] on div "3" at bounding box center [104, 351] width 26 height 26
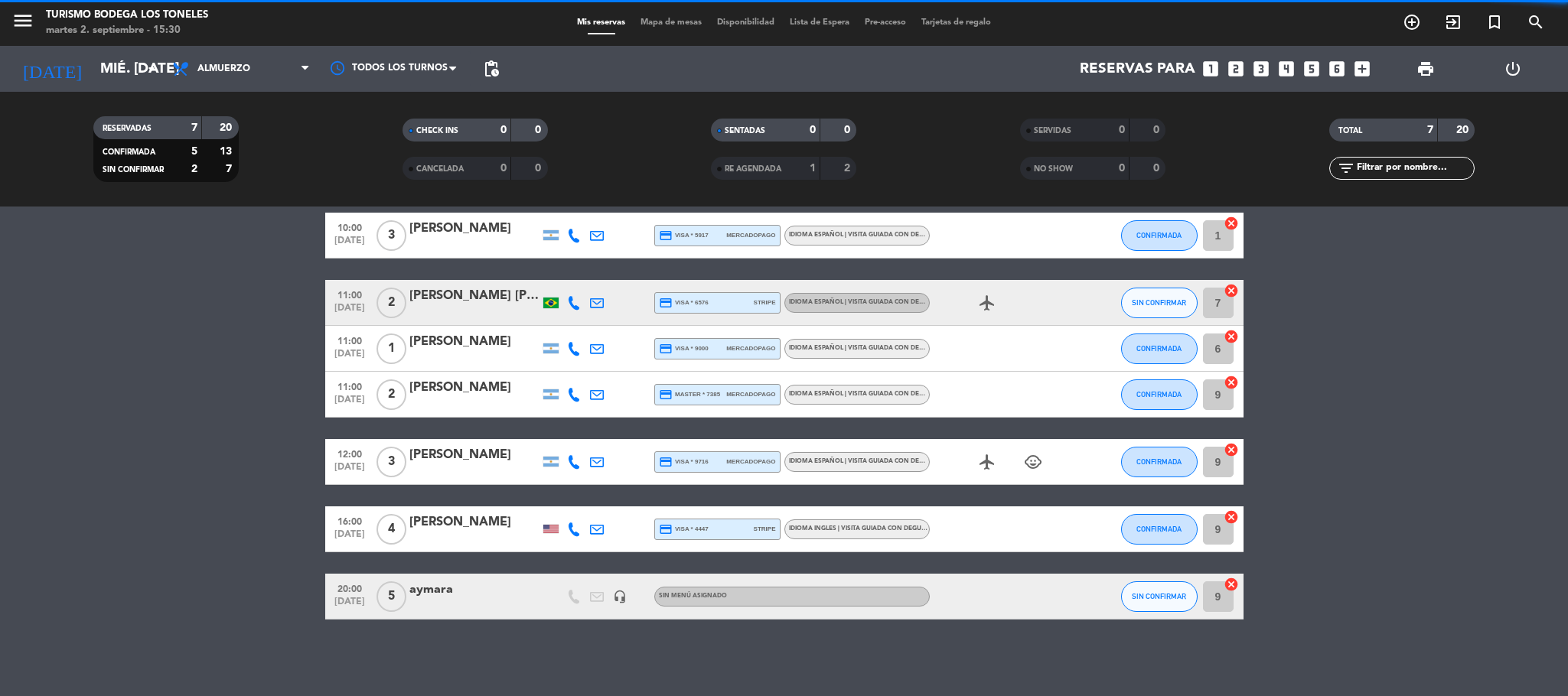
scroll to position [45, 0]
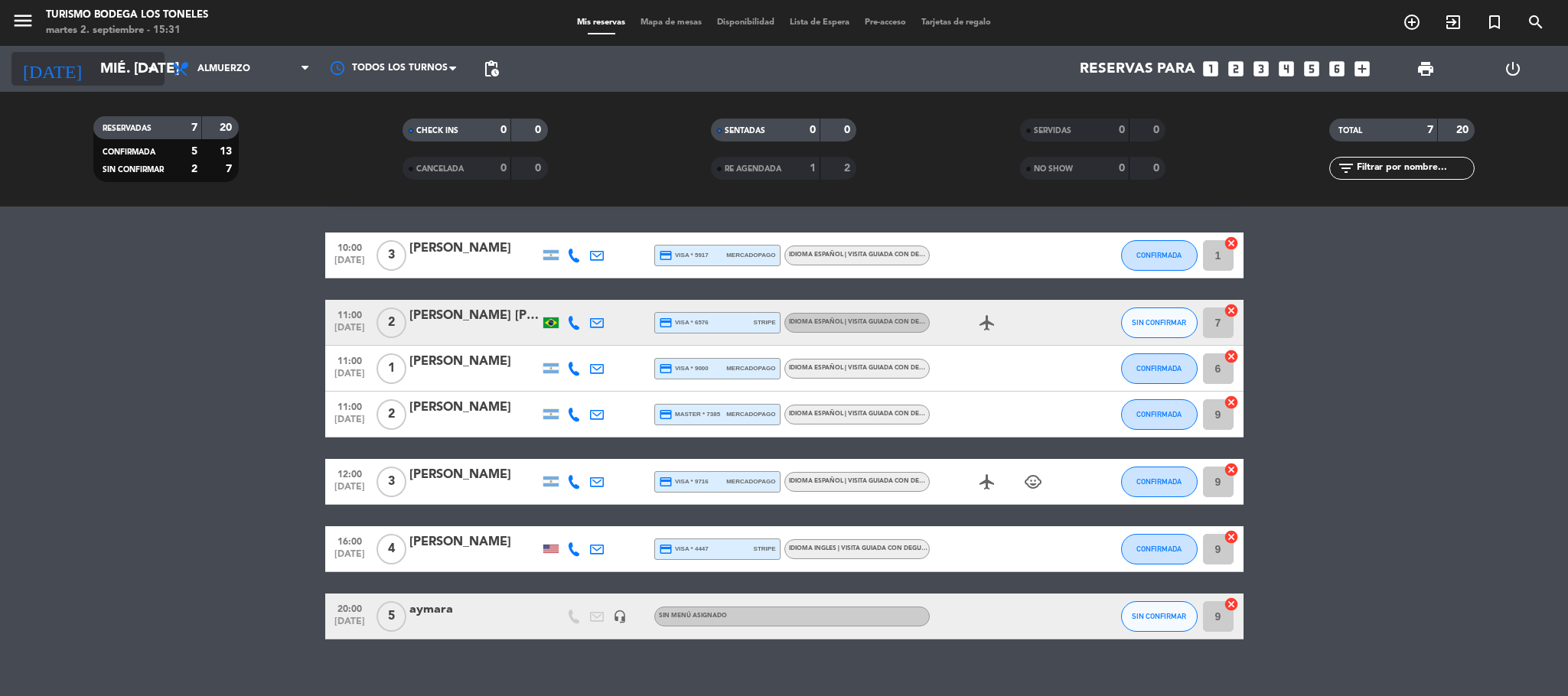
click at [130, 64] on input "mié. [DATE]" at bounding box center [185, 69] width 185 height 32
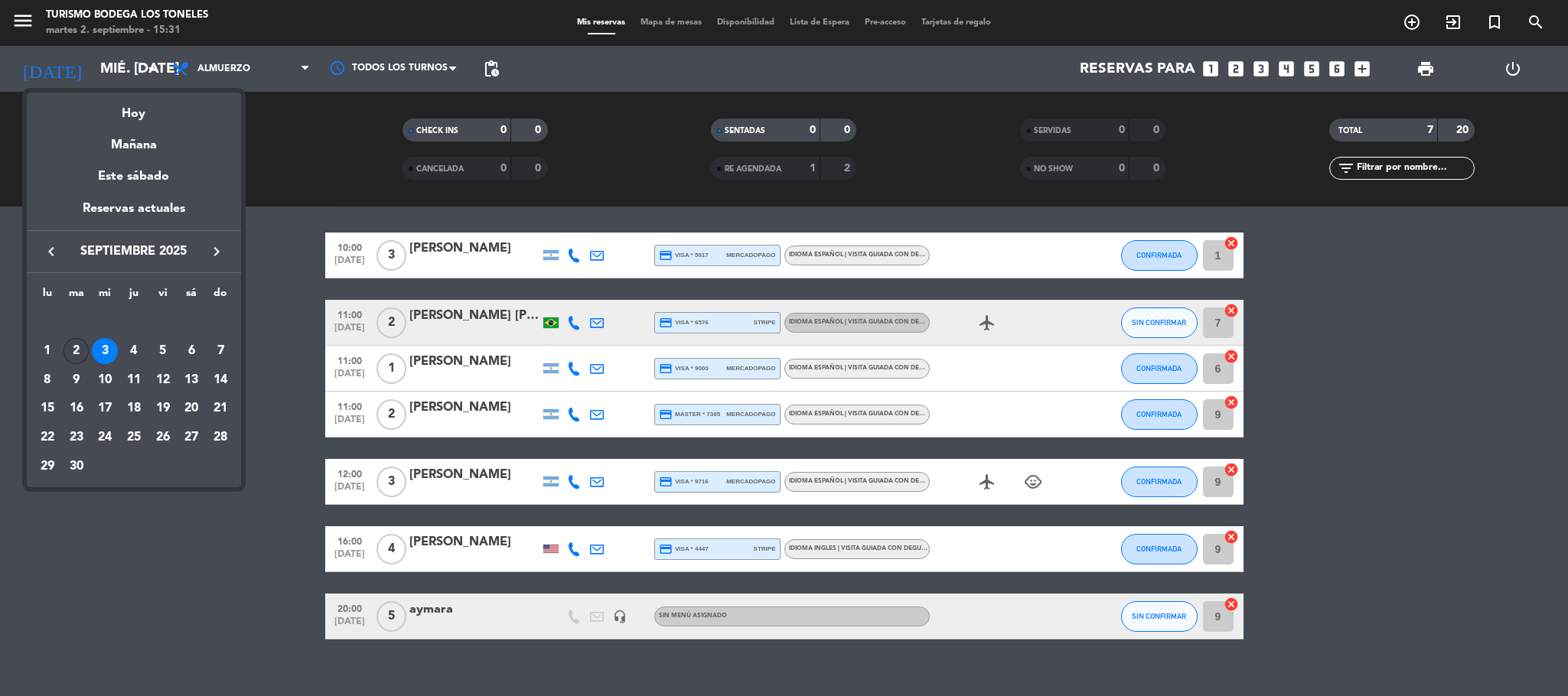
click at [80, 361] on div "2" at bounding box center [76, 351] width 26 height 26
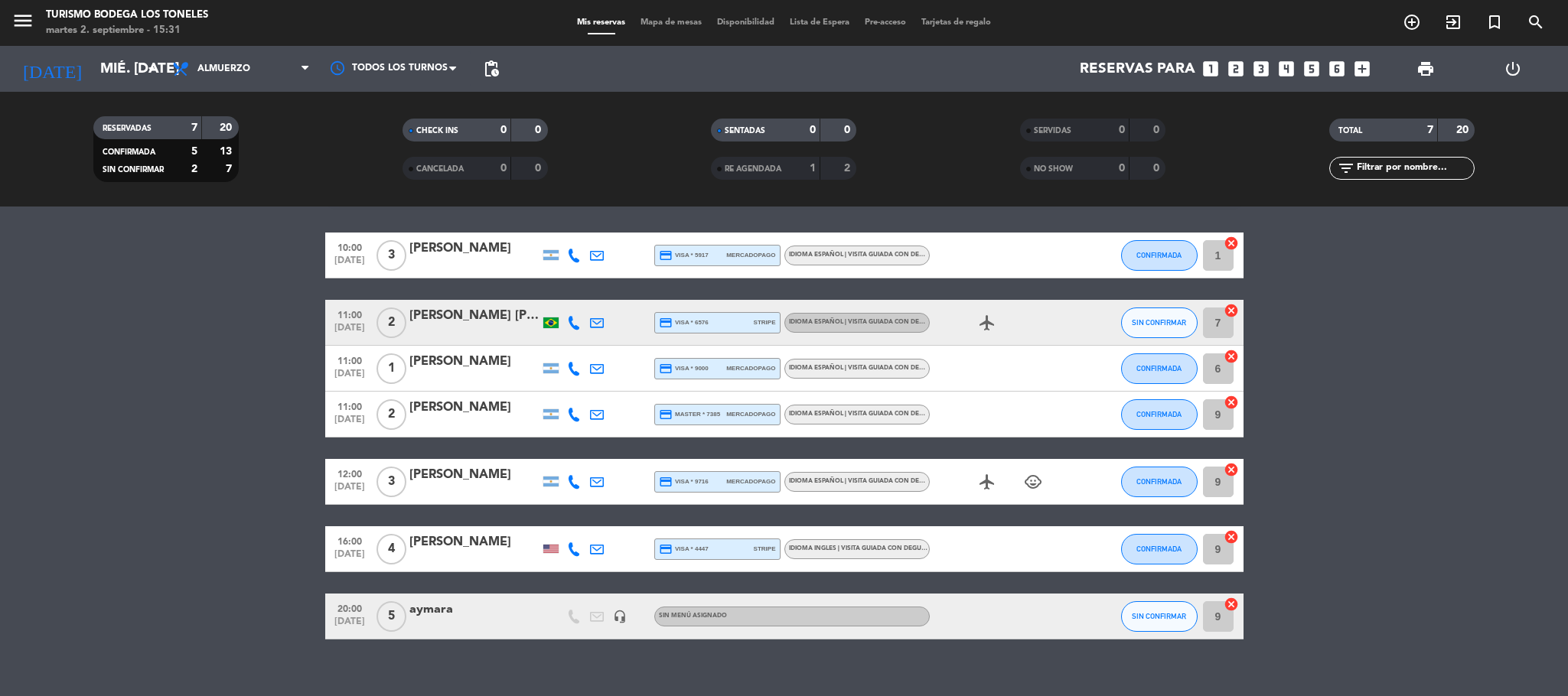
type input "[DATE] sep."
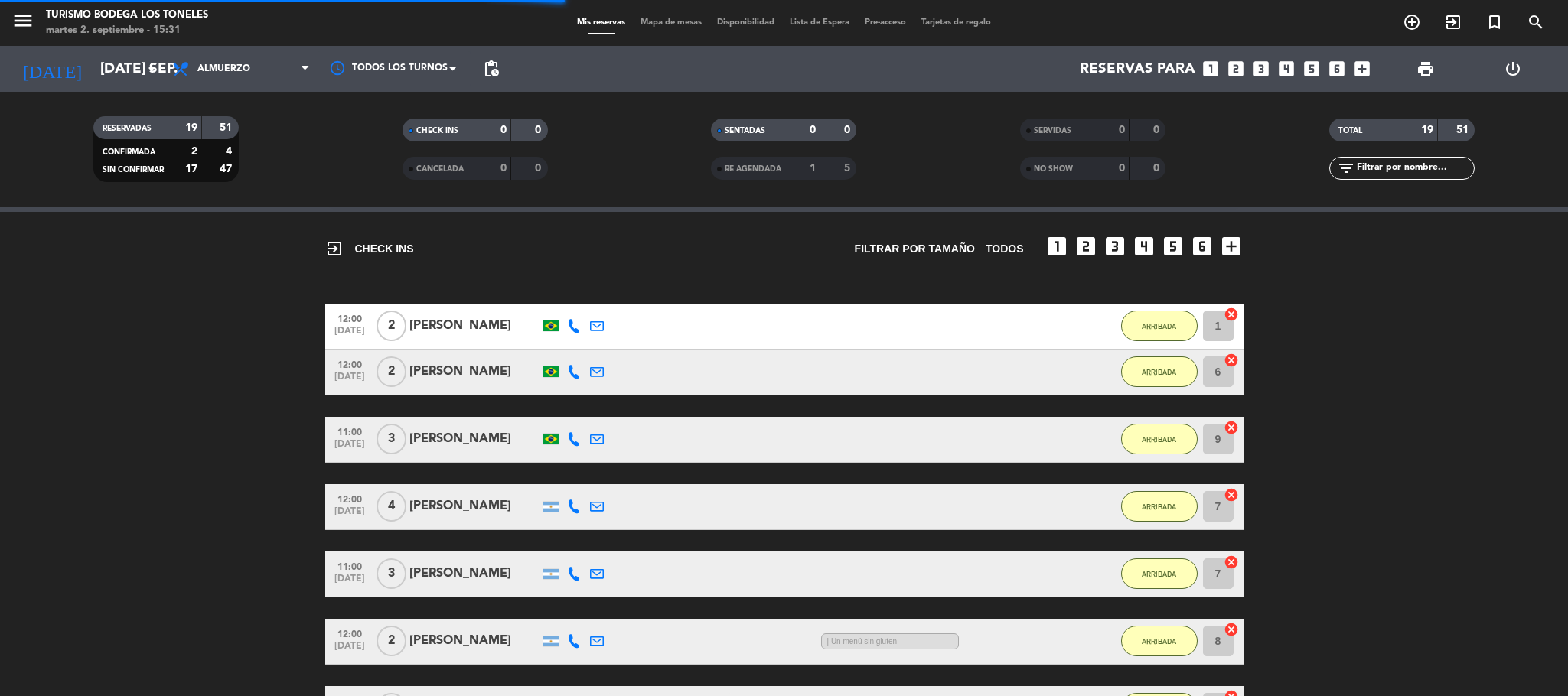
scroll to position [611, 0]
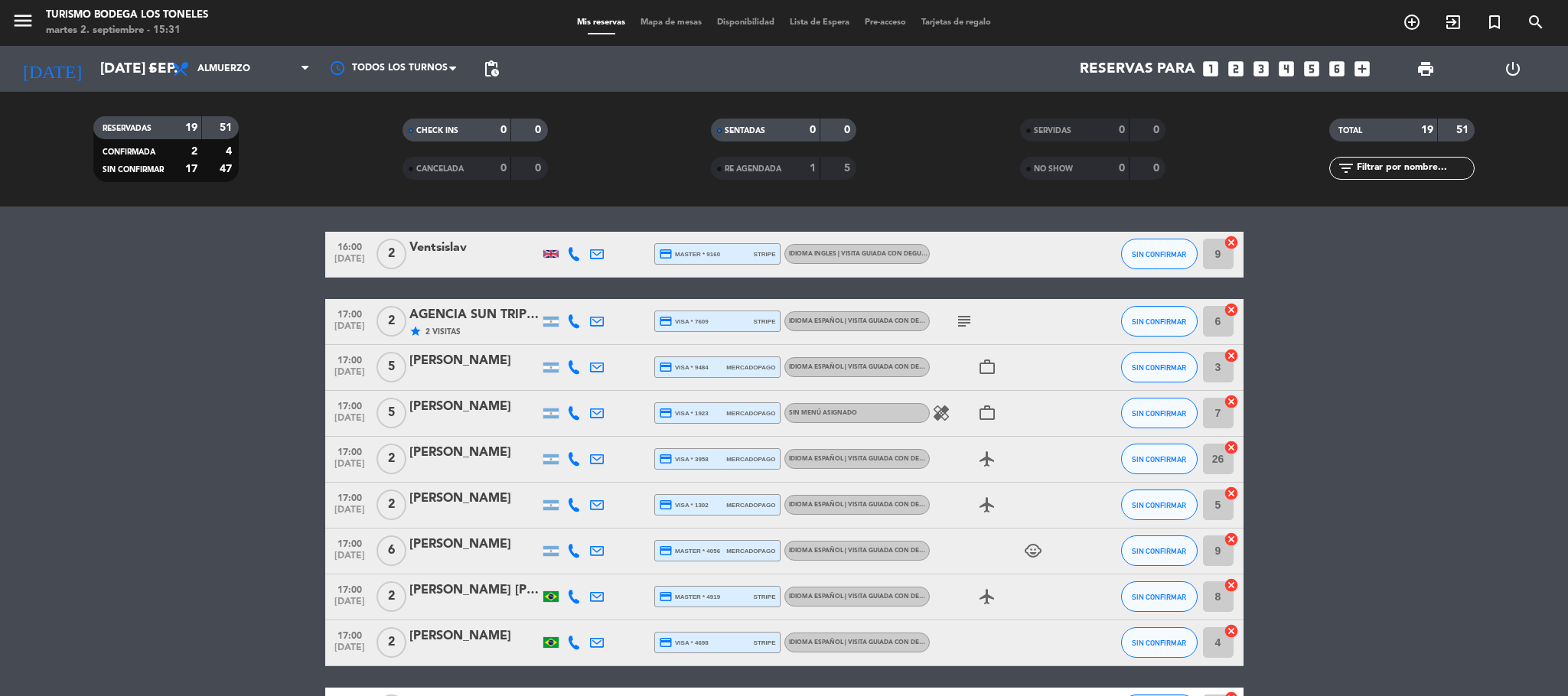
click at [221, 431] on bookings-row "16:00 [DATE] 2 Ventsislav credit_card master * 9160 stripe Idioma Ingles | Visi…" at bounding box center [784, 528] width 1568 height 593
type textarea "12"
click at [221, 431] on bookings-row "16:00 [DATE] 2 Ventsislav credit_card master * 9160 stripe Idioma Ingles | Visi…" at bounding box center [784, 528] width 1568 height 593
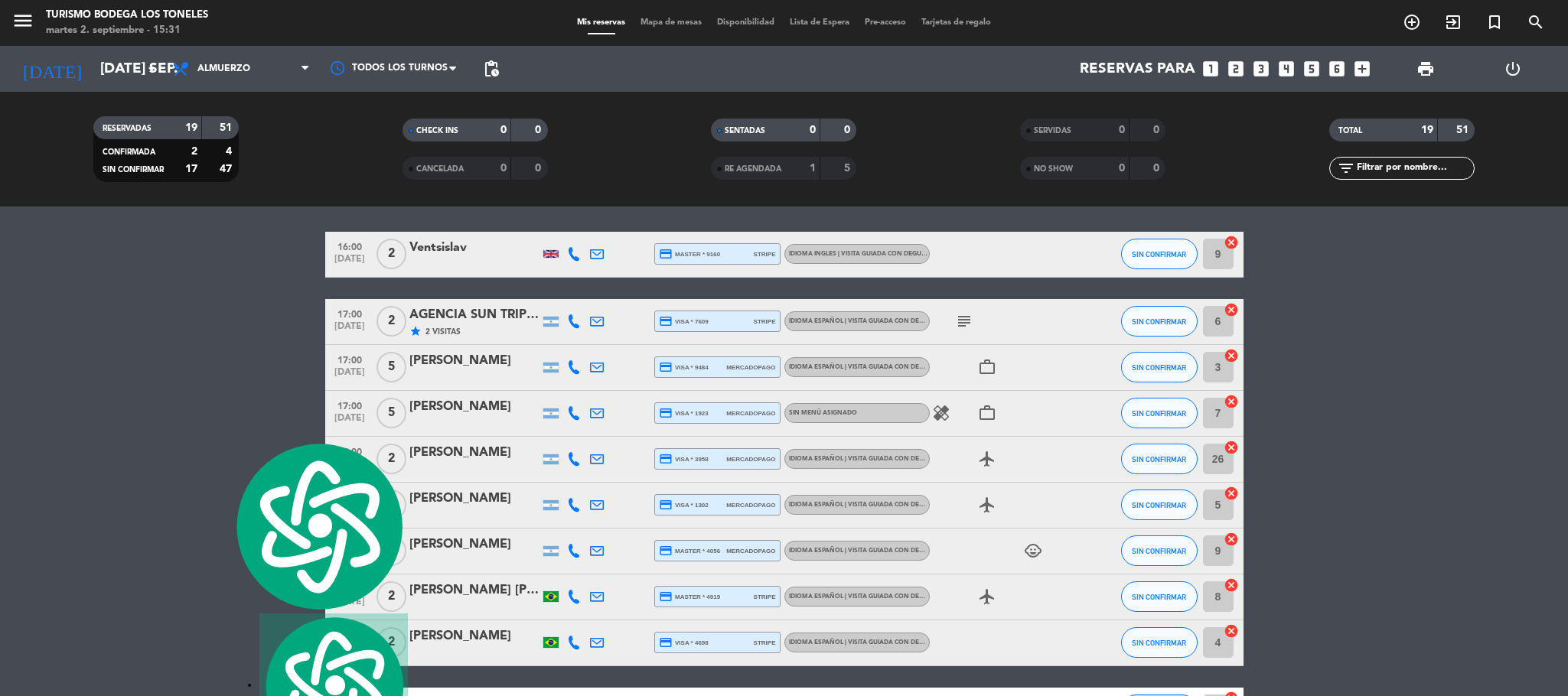
click at [221, 431] on bookings-row "16:00 [DATE] 2 Ventsislav credit_card master * 9160 stripe Idioma Ingles | Visi…" at bounding box center [784, 528] width 1568 height 593
